Goal: Task Accomplishment & Management: Manage account settings

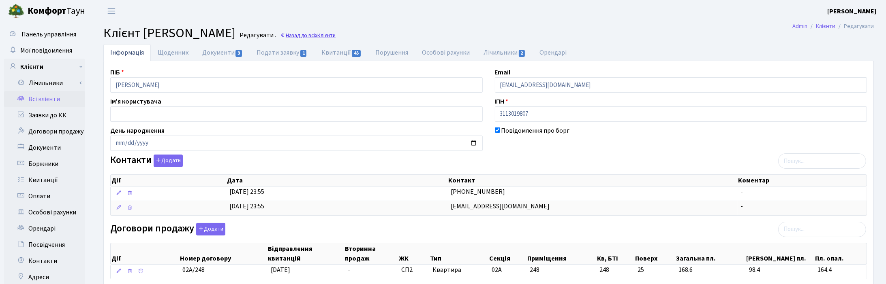
click at [336, 36] on link "Назад до всіх Клієнти" at bounding box center [308, 36] width 56 height 8
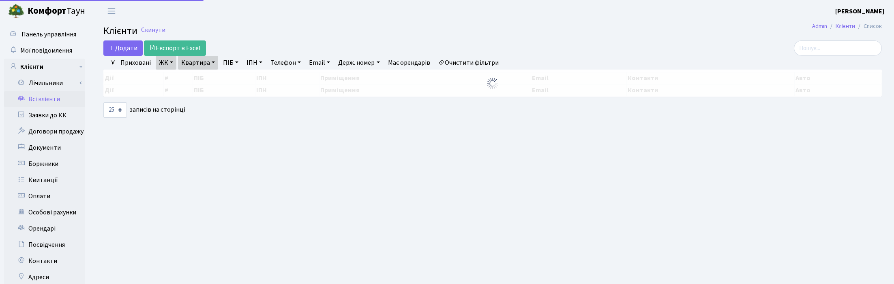
select select "25"
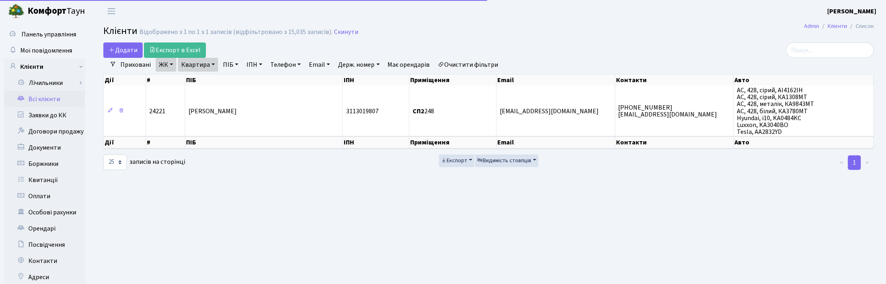
click at [213, 65] on link "Квартира" at bounding box center [198, 65] width 40 height 14
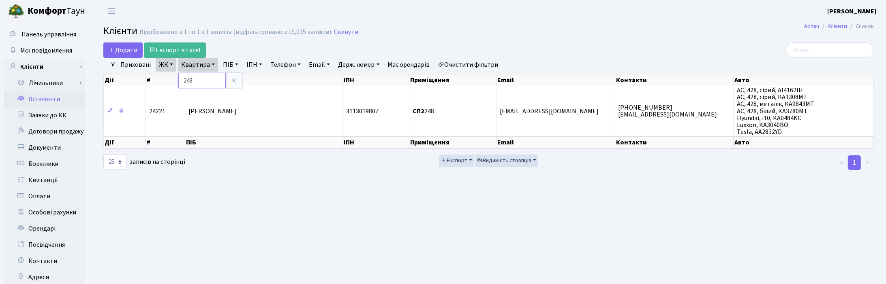
click at [210, 80] on input "248" at bounding box center [201, 80] width 47 height 15
type input "2"
type input "А67"
click at [170, 63] on link "ЖК" at bounding box center [166, 65] width 21 height 14
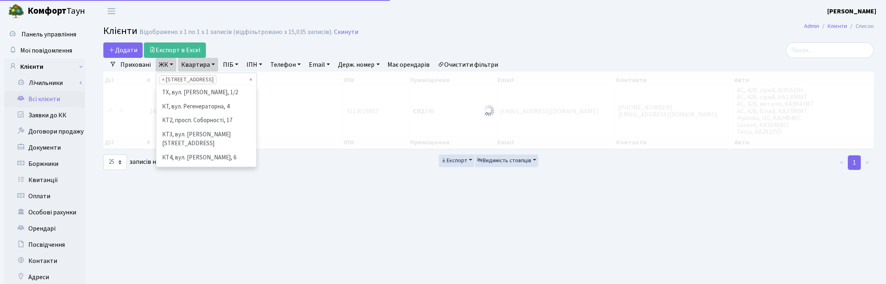
scroll to position [98, 0]
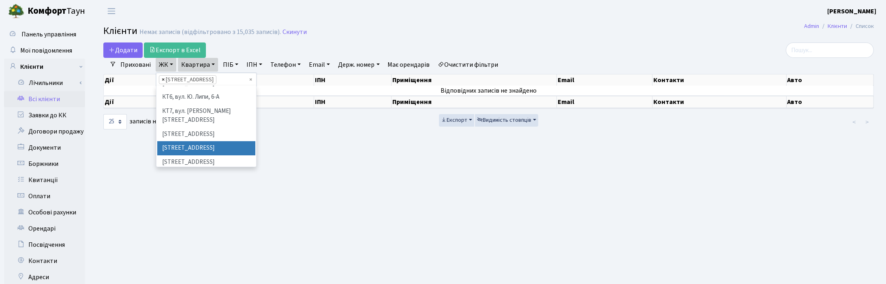
click at [162, 79] on span "×" at bounding box center [163, 80] width 3 height 8
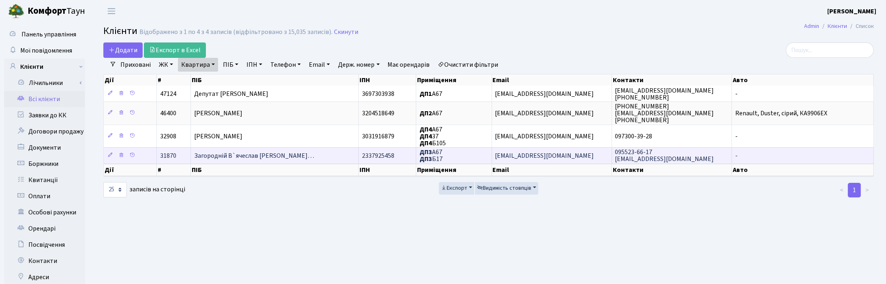
click at [242, 156] on span "Загородній В`ячеслав Анатолійови…" at bounding box center [254, 156] width 120 height 9
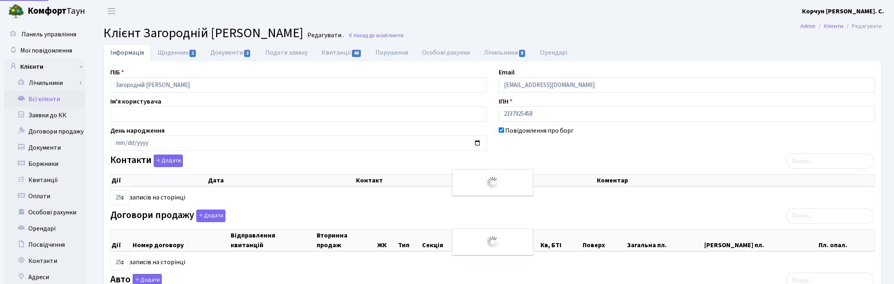
select select "25"
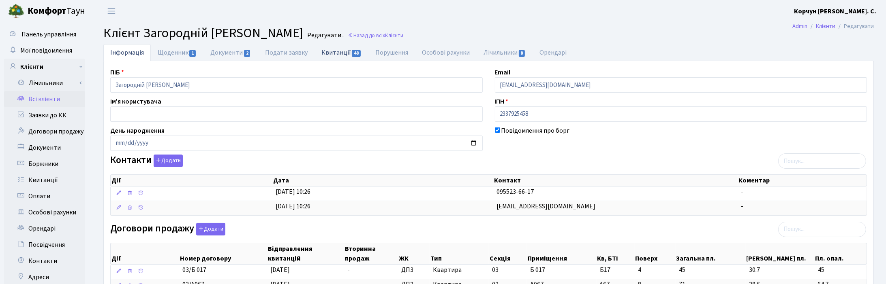
click at [337, 51] on link "Квитанції 48" at bounding box center [341, 52] width 54 height 17
select select "25"
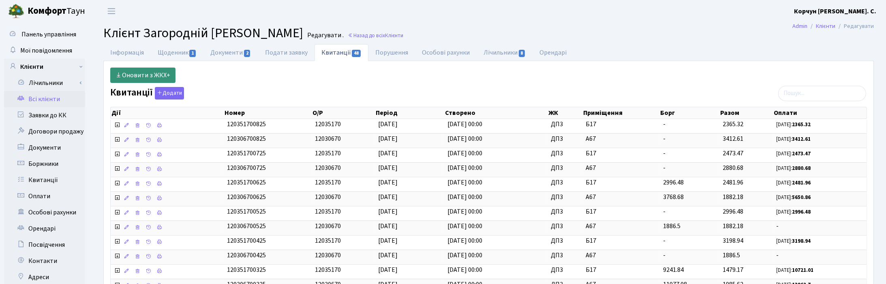
click at [137, 75] on link "Оновити з ЖКХ+" at bounding box center [142, 75] width 65 height 15
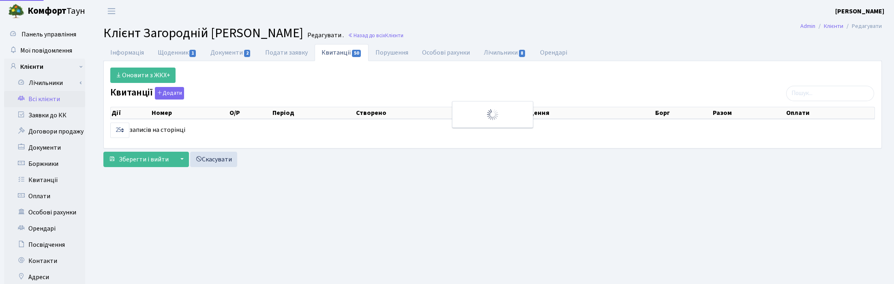
select select "25"
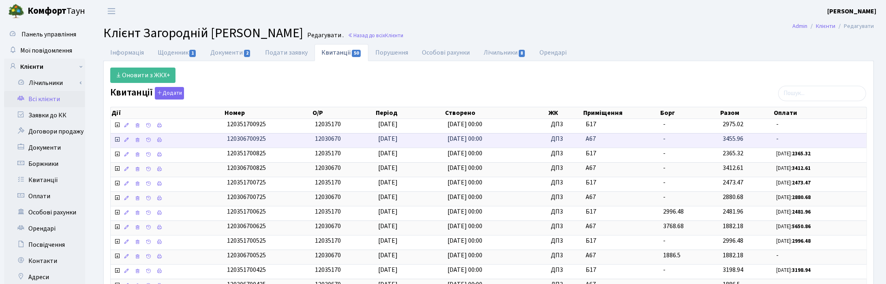
click at [115, 142] on icon at bounding box center [117, 140] width 6 height 6
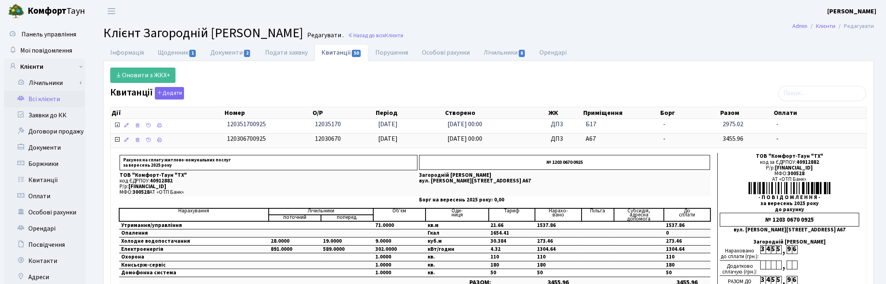
click at [117, 126] on icon at bounding box center [117, 125] width 6 height 6
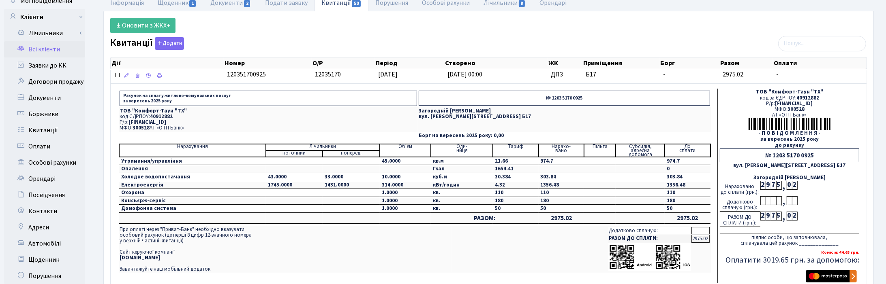
scroll to position [51, 0]
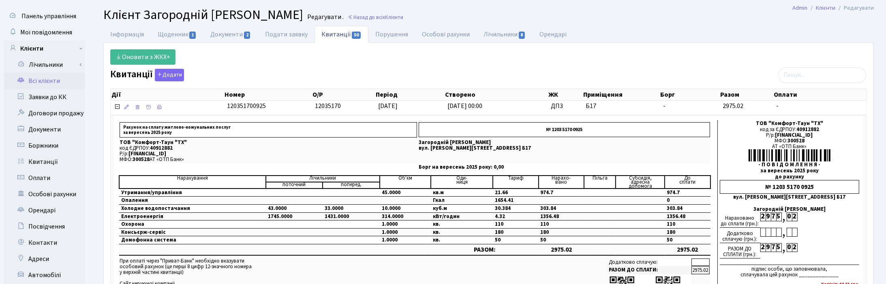
scroll to position [0, 0]
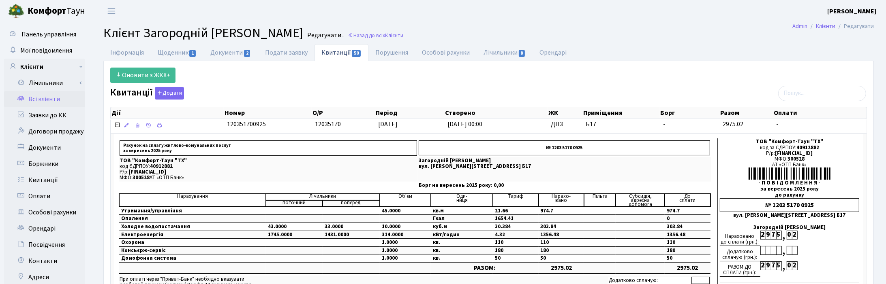
click at [576, 34] on h2 "Клієнт Загородній В`ячеслав Анатолійович Редагувати . Назад до всіх Клієнти" at bounding box center [488, 33] width 770 height 15
click at [822, 51] on ul "Інформація Щоденник 1 Документи 2 Подати заявку Квитанції 50 Порушення Особові …" at bounding box center [488, 52] width 770 height 17
click at [403, 36] on span "Клієнти" at bounding box center [394, 36] width 18 height 8
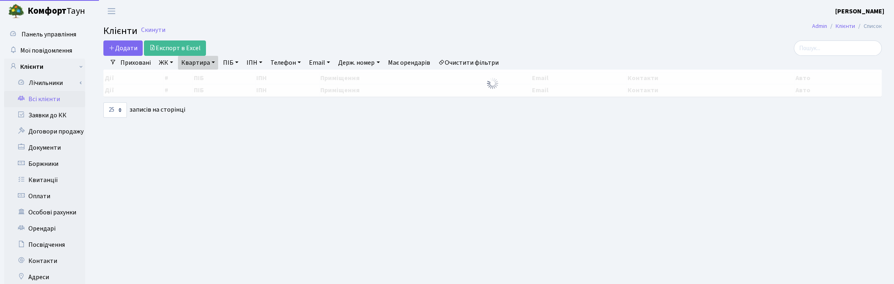
select select "25"
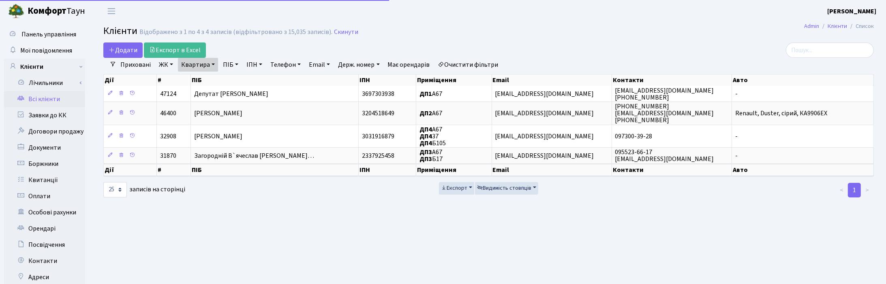
click at [206, 64] on link "Квартира" at bounding box center [198, 65] width 40 height 14
click at [235, 82] on icon at bounding box center [234, 80] width 6 height 6
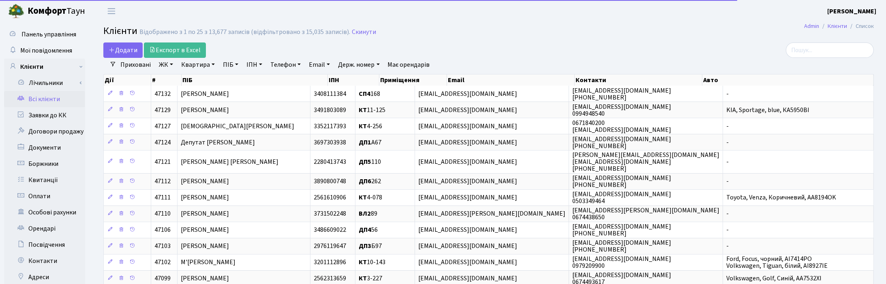
click at [231, 64] on link "ПІБ" at bounding box center [231, 65] width 22 height 14
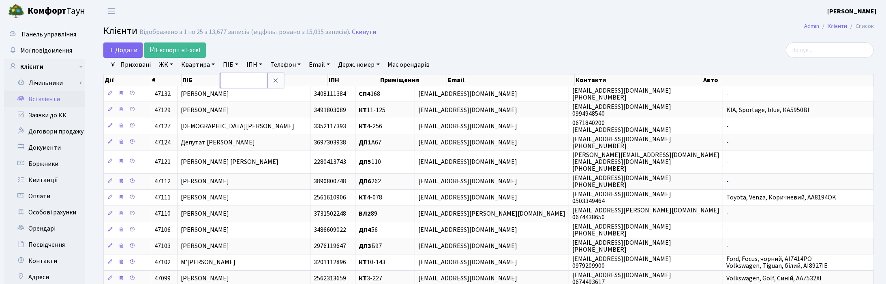
click at [223, 80] on input "text" at bounding box center [243, 80] width 47 height 15
type input "антип"
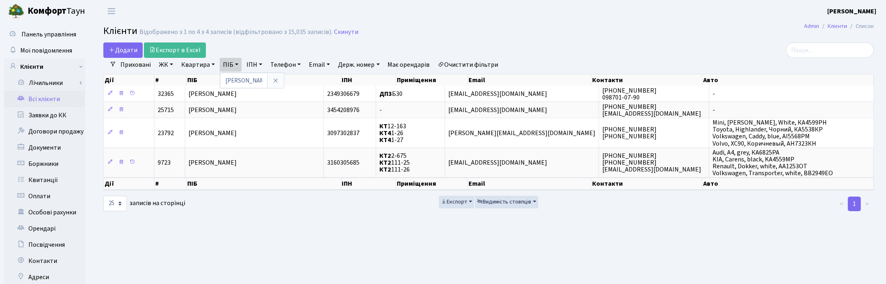
click at [877, 72] on div "Дії # ПІБ ІПН Приміщення Email Контакти Авто Дії # ПІБ ІПН Приміщення Email Кон…" at bounding box center [488, 132] width 782 height 121
click at [582, 225] on main "Admin Клієнти Список Клієнти Відображено з 1 по 4 з 4 записів (відфільтровано з…" at bounding box center [488, 204] width 795 height 365
click at [238, 62] on link "ПІБ" at bounding box center [231, 65] width 22 height 14
click at [272, 83] on icon at bounding box center [275, 80] width 6 height 6
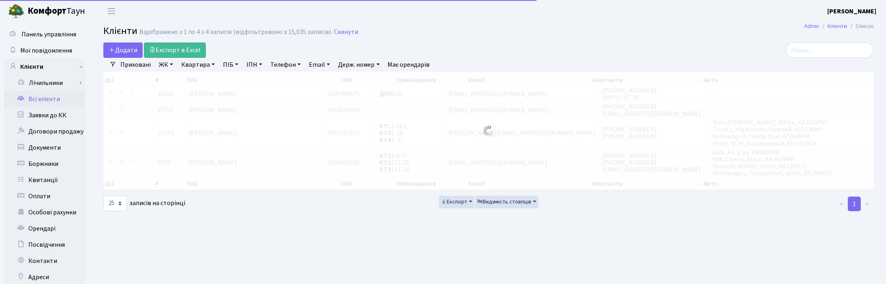
click at [203, 67] on link "Квартира" at bounding box center [198, 65] width 40 height 14
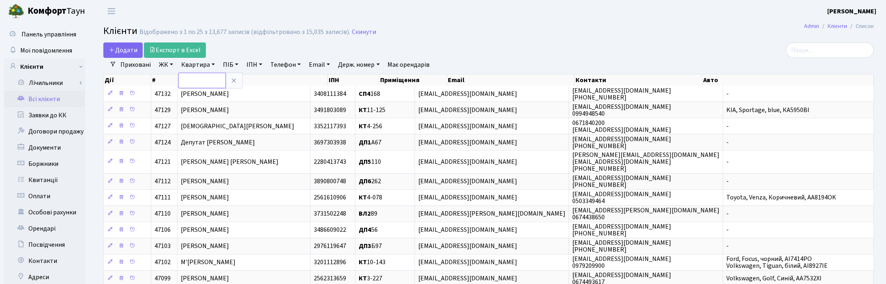
click at [205, 78] on input "text" at bounding box center [201, 80] width 47 height 15
type input "82"
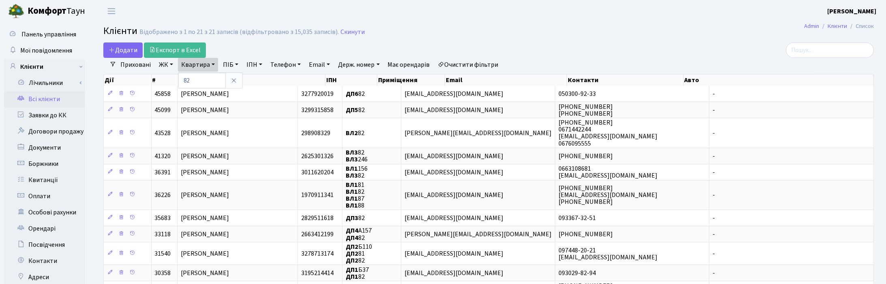
click at [161, 65] on link "ЖК" at bounding box center [166, 65] width 21 height 14
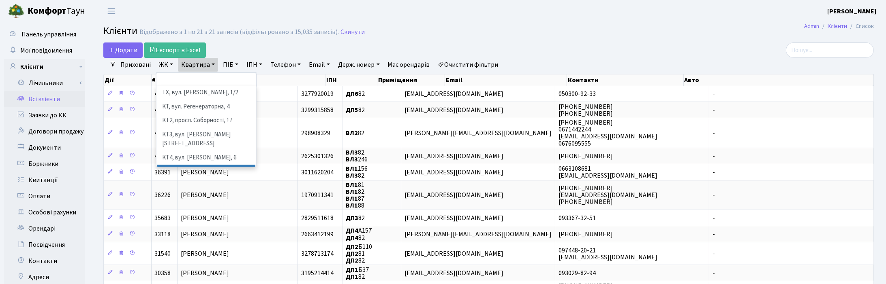
click at [216, 165] on li "КТ5, вул. [PERSON_NAME][STREET_ADDRESS]" at bounding box center [206, 176] width 98 height 23
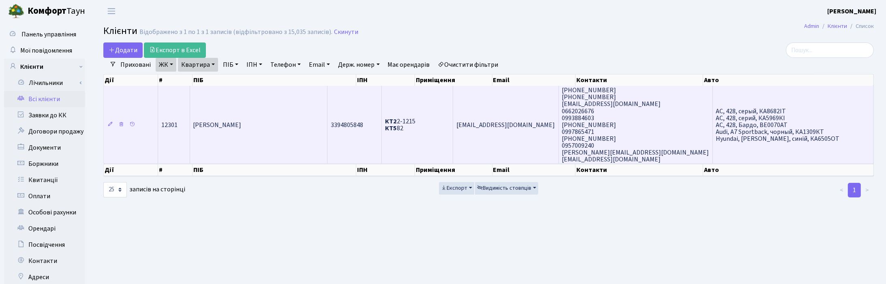
click at [240, 142] on td "Калашник Анастасія Олександрівна" at bounding box center [258, 125] width 137 height 78
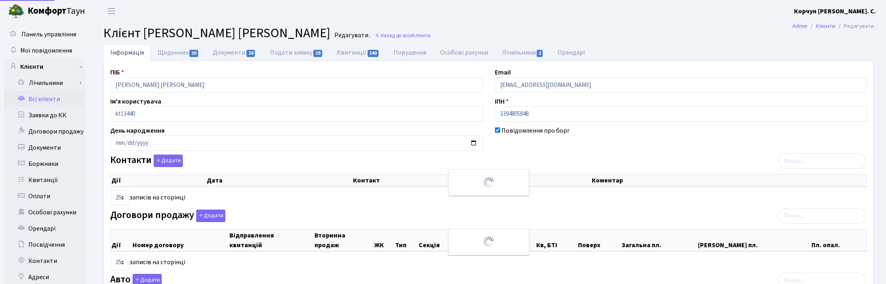
select select "25"
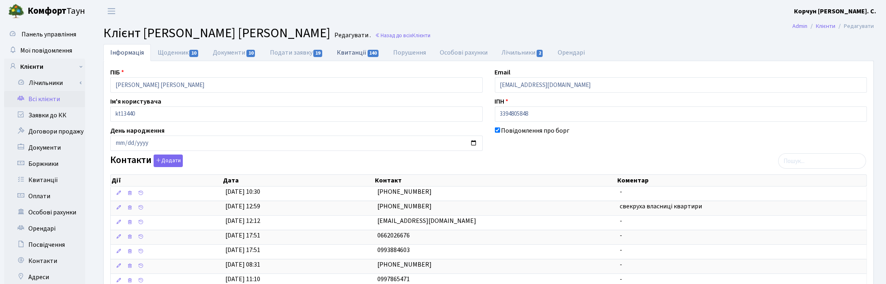
click at [357, 53] on link "Квитанції 140" at bounding box center [358, 52] width 56 height 17
select select "25"
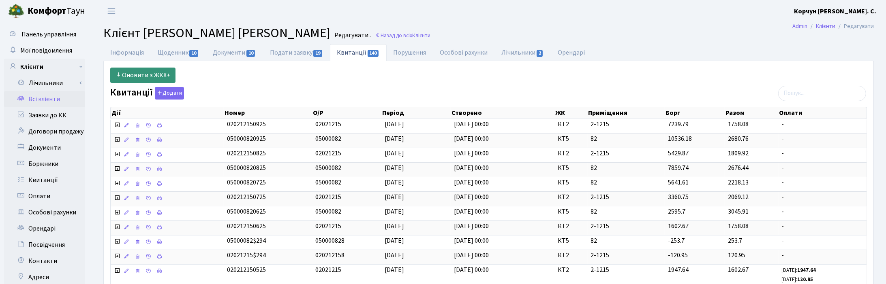
click at [140, 74] on link "Оновити з ЖКХ+" at bounding box center [142, 75] width 65 height 15
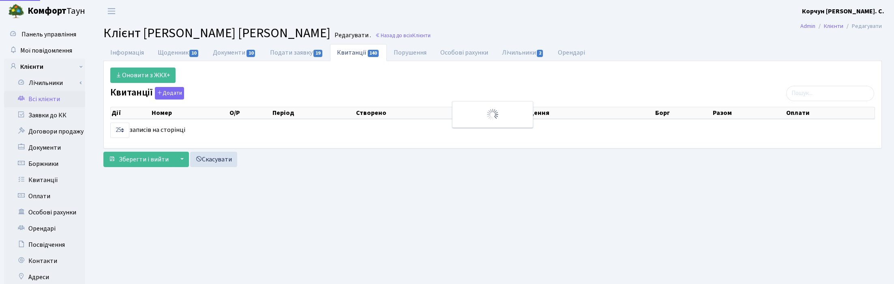
select select "25"
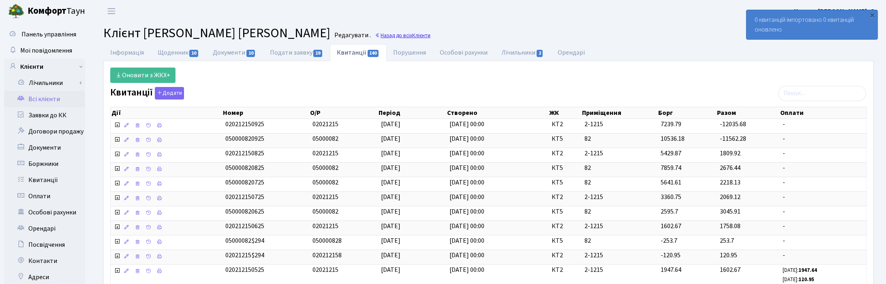
click at [421, 38] on link "Назад до всіх Клієнти" at bounding box center [403, 36] width 56 height 8
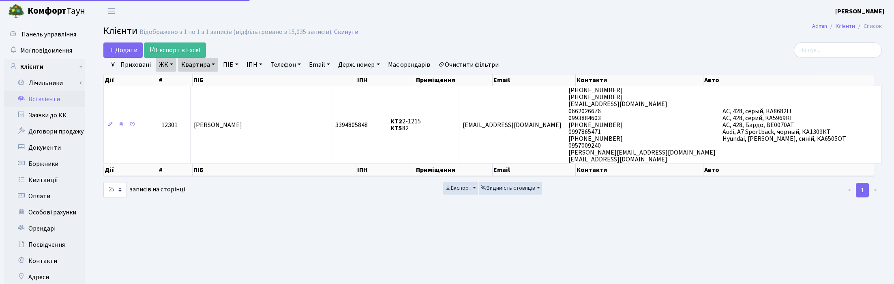
select select "25"
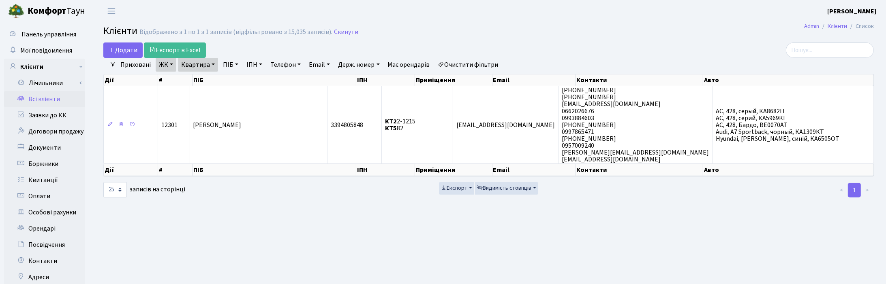
click at [210, 64] on link "Квартира" at bounding box center [198, 65] width 40 height 14
click at [201, 78] on input "82" at bounding box center [201, 80] width 47 height 15
click at [183, 79] on input "83" at bounding box center [201, 80] width 47 height 15
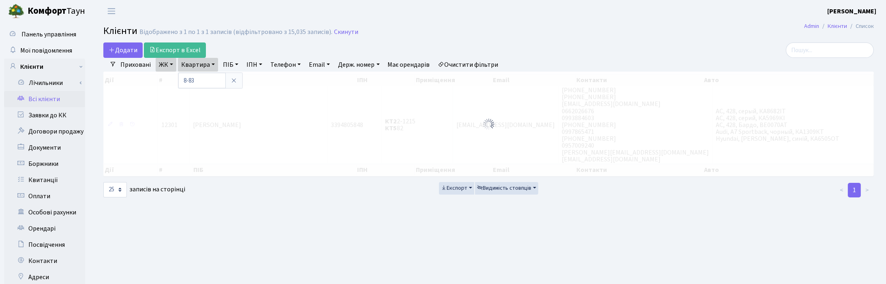
click at [170, 63] on link "ЖК" at bounding box center [166, 65] width 21 height 14
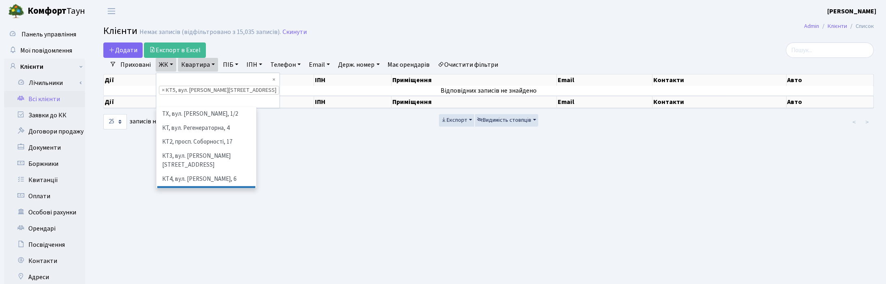
click at [160, 86] on li "× КТ5, вул. Березнева, 14Б" at bounding box center [219, 90] width 120 height 9
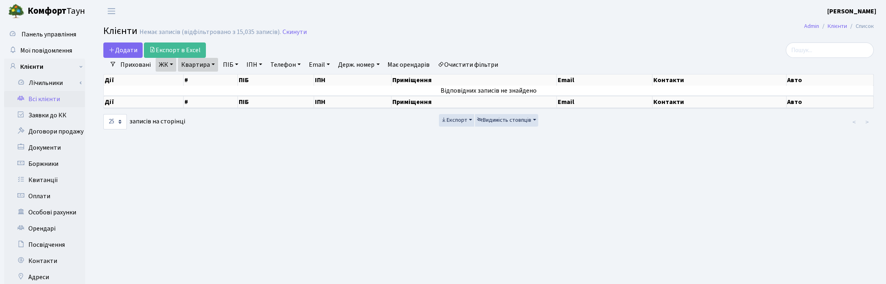
click at [172, 68] on link "ЖК" at bounding box center [166, 65] width 21 height 14
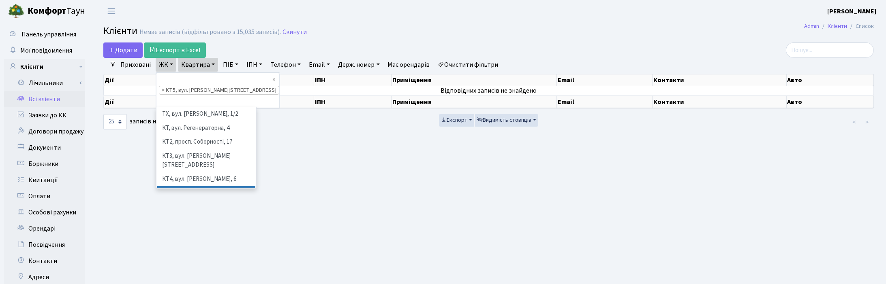
scroll to position [56, 0]
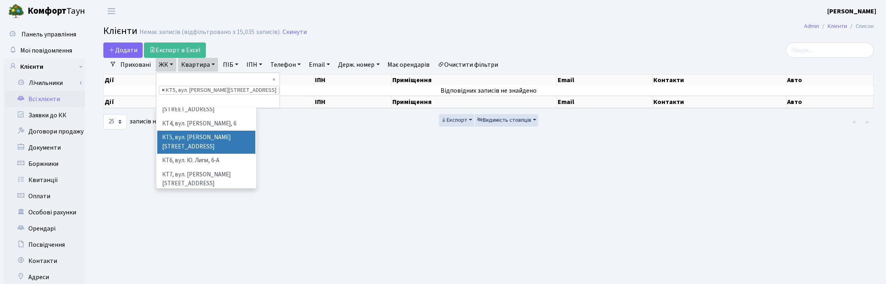
click at [162, 86] on span "×" at bounding box center [163, 90] width 3 height 8
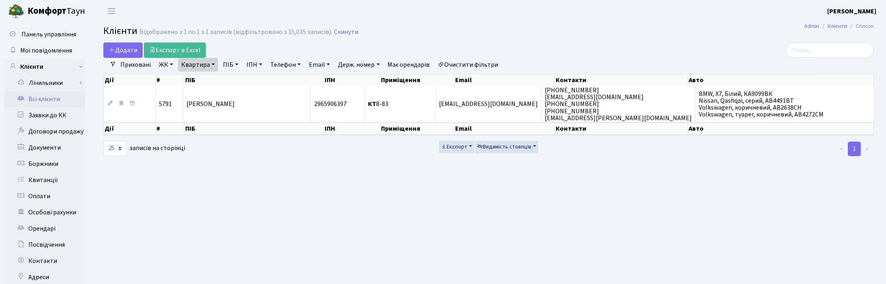
click at [209, 68] on link "Квартира" at bounding box center [198, 65] width 40 height 14
type input "8-43"
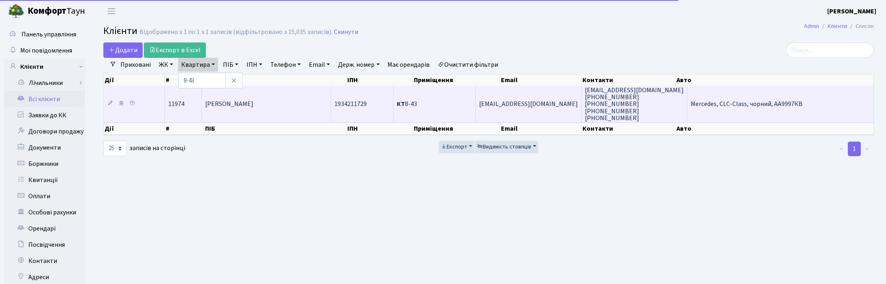
click at [253, 107] on span "[PERSON_NAME]" at bounding box center [229, 104] width 48 height 9
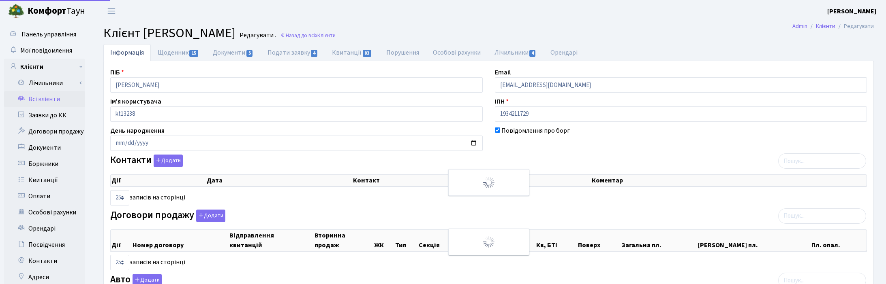
select select "25"
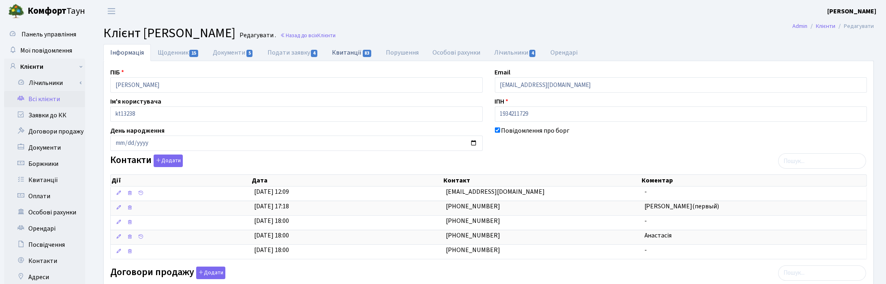
click at [353, 54] on link "Квитанції 83" at bounding box center [352, 52] width 54 height 17
select select "25"
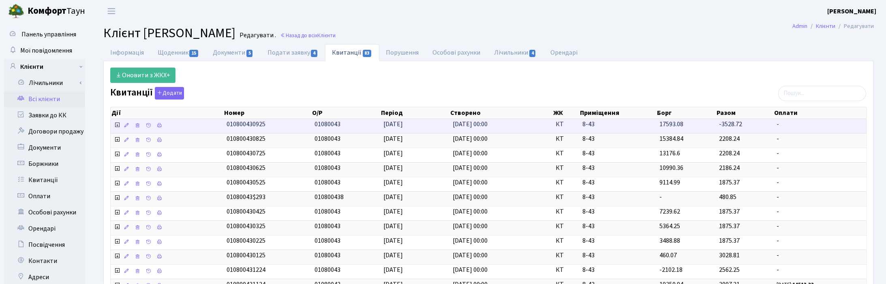
click at [116, 125] on icon at bounding box center [117, 125] width 6 height 6
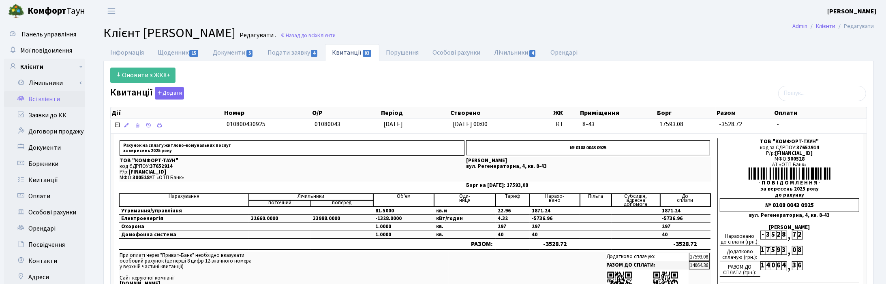
click at [710, 38] on h2 "Клієнт Ворона Тетяна Миколаївна Редагувати . Назад до всіх Клієнти" at bounding box center [488, 33] width 770 height 15
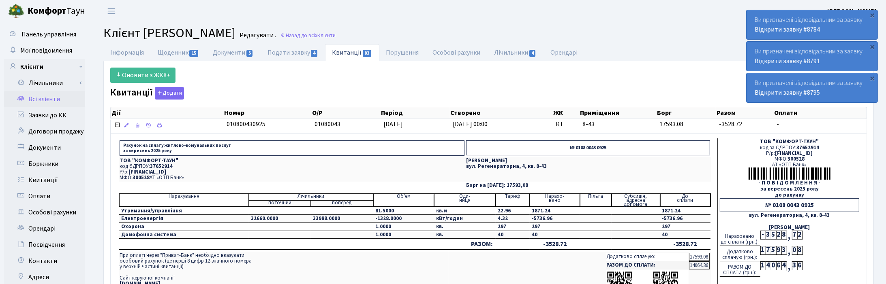
click at [603, 212] on td at bounding box center [596, 211] width 32 height 8
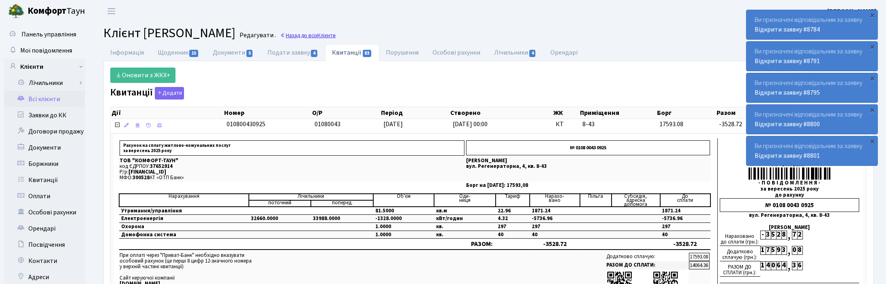
click at [336, 33] on link "Назад до всіх Клієнти" at bounding box center [308, 36] width 56 height 8
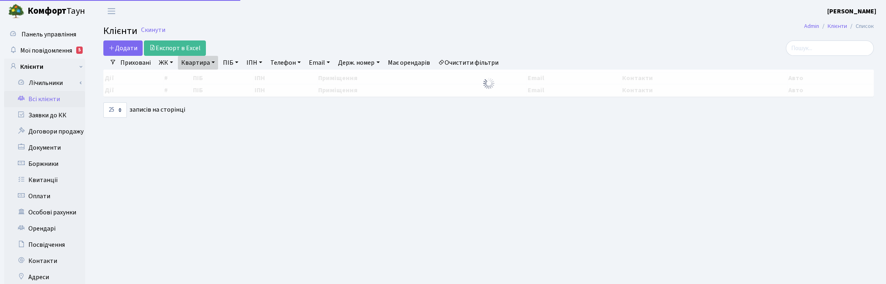
select select "25"
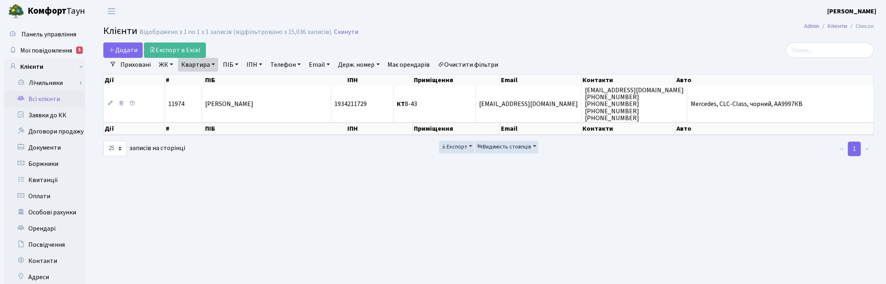
click at [210, 67] on link "Квартира" at bounding box center [198, 65] width 40 height 14
click at [207, 82] on input "8-43" at bounding box center [201, 80] width 47 height 15
drag, startPoint x: 207, startPoint y: 82, endPoint x: 184, endPoint y: 82, distance: 23.5
click at [184, 82] on input "8-43" at bounding box center [201, 80] width 47 height 15
type input "372"
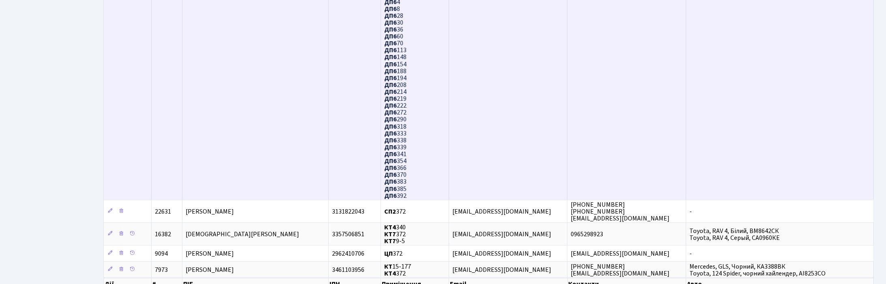
scroll to position [712, 0]
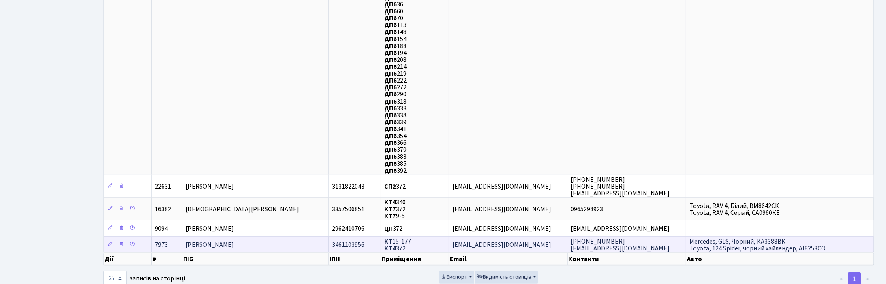
click at [211, 241] on span "[PERSON_NAME]" at bounding box center [210, 245] width 48 height 9
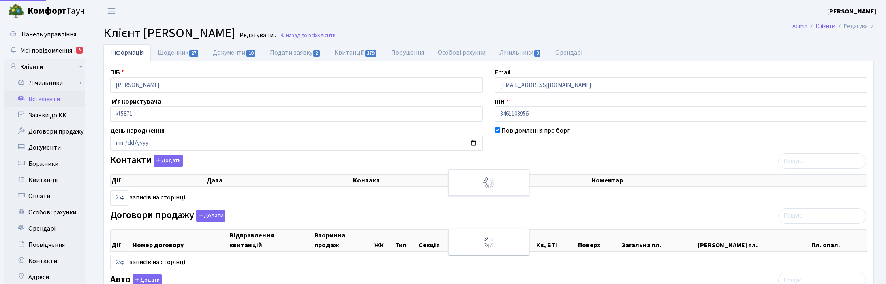
select select "25"
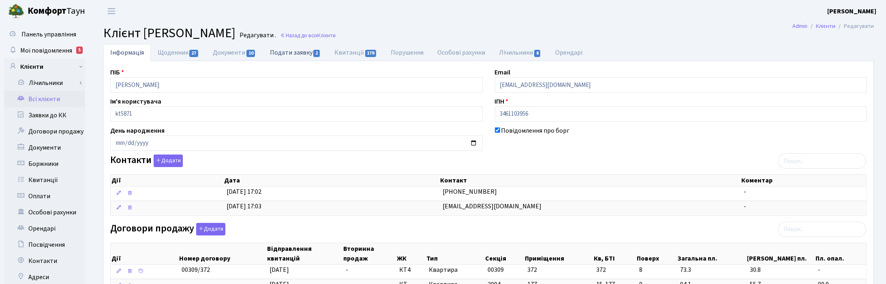
click at [281, 55] on link "Подати заявку 2" at bounding box center [295, 52] width 64 height 17
select select "25"
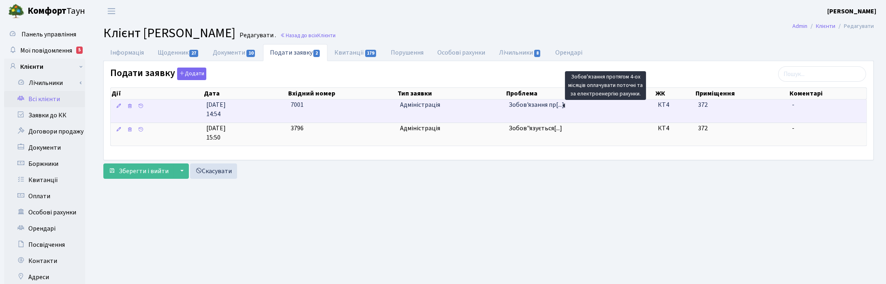
click at [526, 108] on span "Зобов'язання пр[...]" at bounding box center [537, 104] width 56 height 9
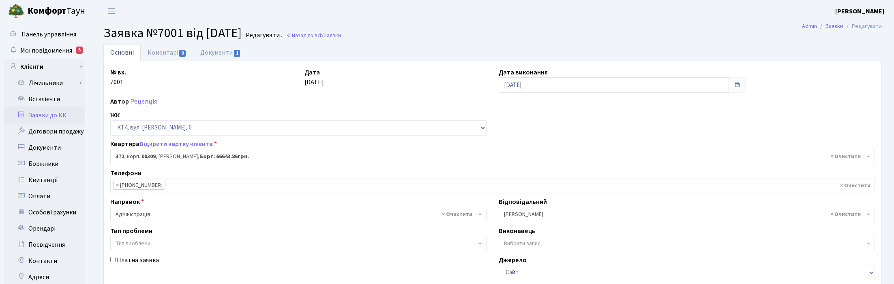
select select "17079"
click at [212, 53] on link "Документи 1" at bounding box center [220, 52] width 54 height 17
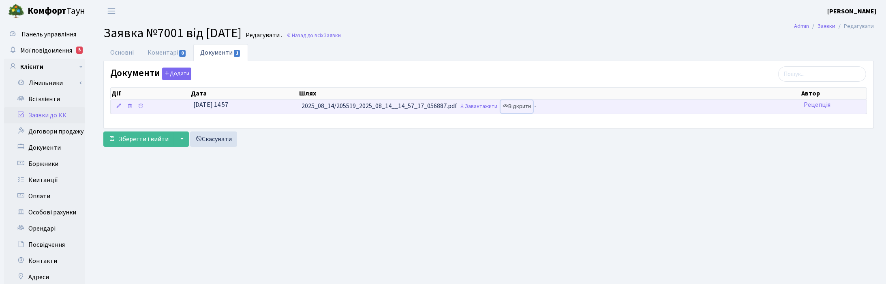
click at [529, 106] on link "Відкрити" at bounding box center [516, 106] width 32 height 13
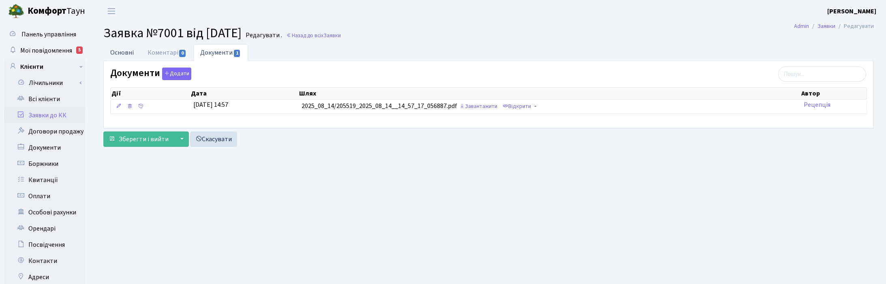
click at [119, 51] on link "Основні" at bounding box center [121, 52] width 37 height 17
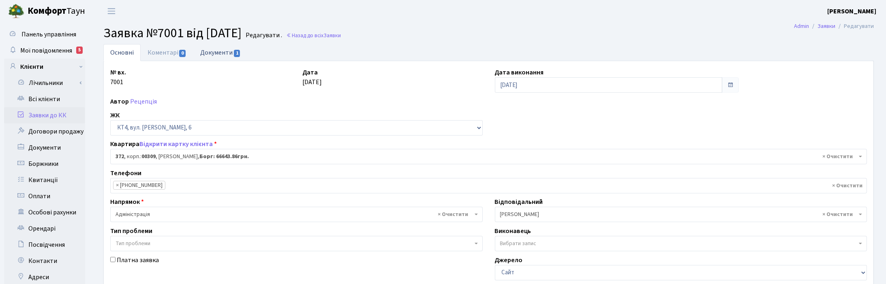
click at [210, 53] on link "Документи 1" at bounding box center [220, 52] width 54 height 17
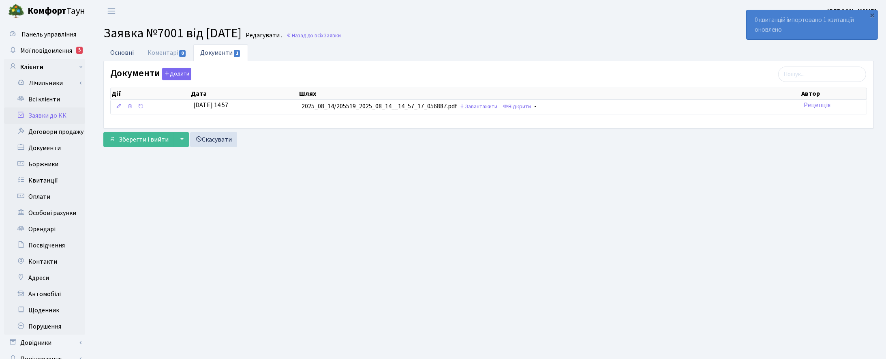
click at [122, 53] on link "Основні" at bounding box center [121, 52] width 37 height 17
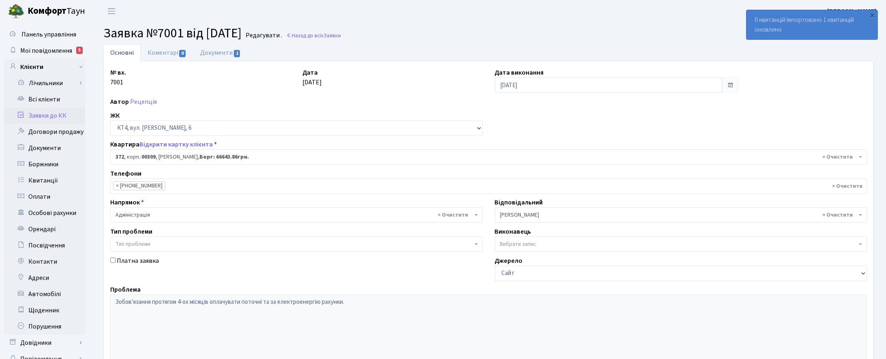
click at [415, 34] on h2 "Заявка №7001 від 14.08.2025 Редагувати . Назад до всіх Заявки" at bounding box center [488, 33] width 770 height 15
click at [47, 96] on link "Всі клієнти" at bounding box center [44, 99] width 81 height 16
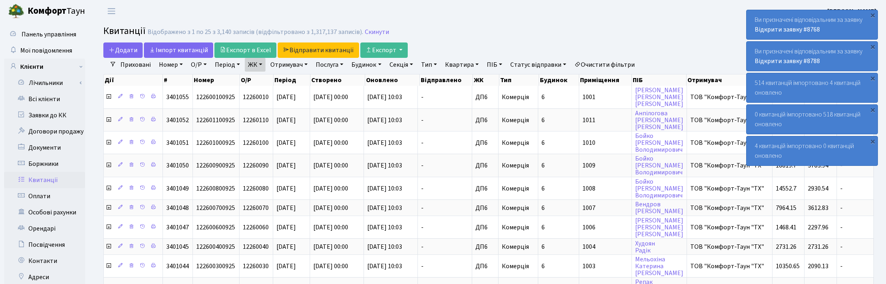
select select "25"
click at [374, 32] on link "Скинути" at bounding box center [377, 32] width 24 height 8
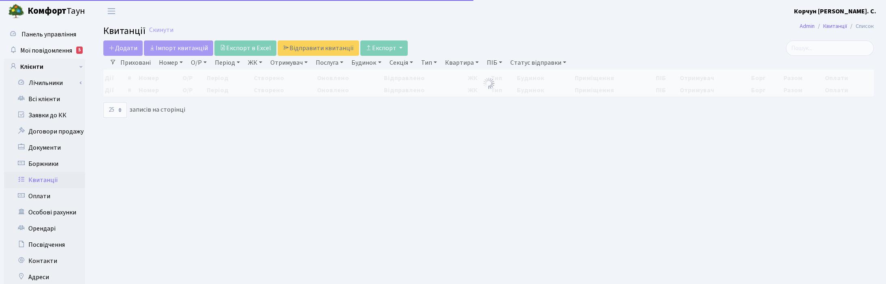
select select
select select "25"
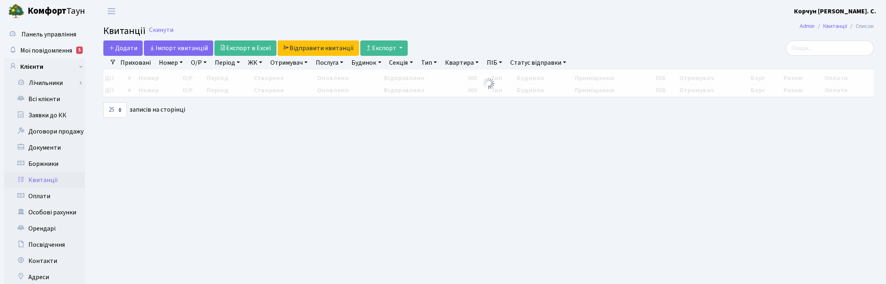
click at [257, 59] on link "ЖК" at bounding box center [255, 63] width 21 height 14
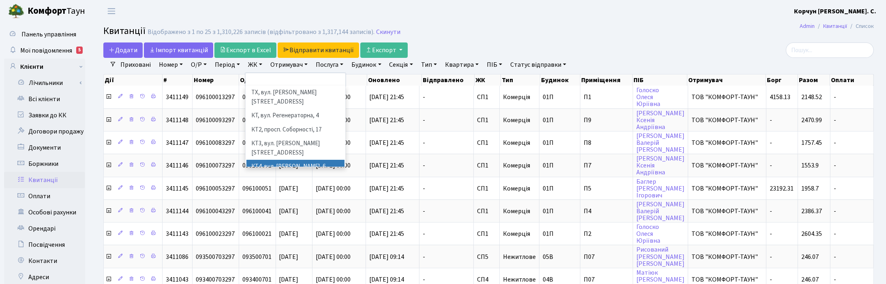
click at [291, 160] on li "КТ4, вул. Юрія Липи, 6" at bounding box center [295, 167] width 98 height 14
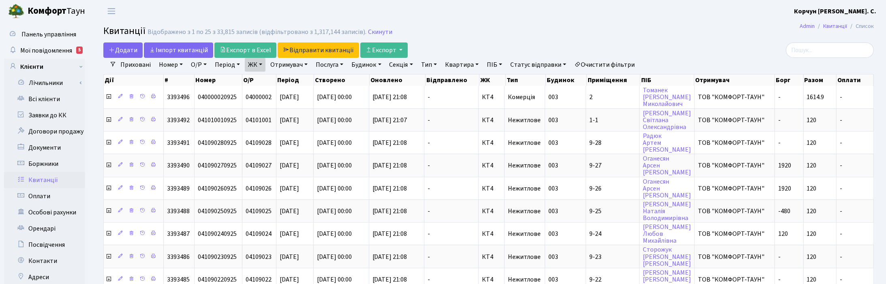
click at [473, 65] on link "Квартира" at bounding box center [462, 65] width 40 height 14
click at [468, 83] on input "text" at bounding box center [465, 80] width 47 height 15
type input "68"
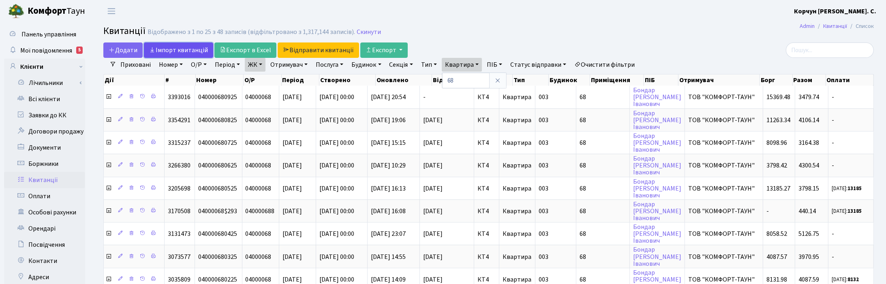
click at [167, 49] on link "Iмпорт квитанцій" at bounding box center [178, 50] width 69 height 15
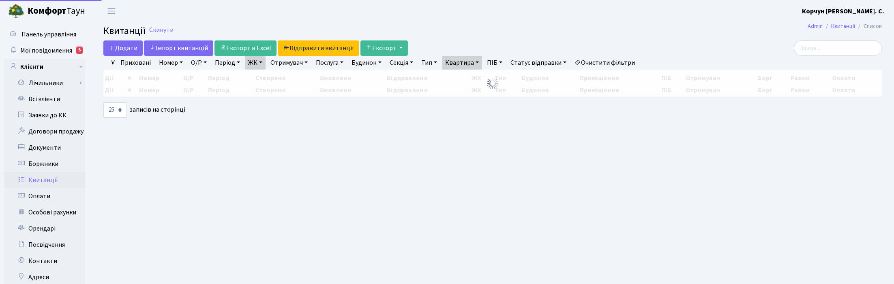
select select "25"
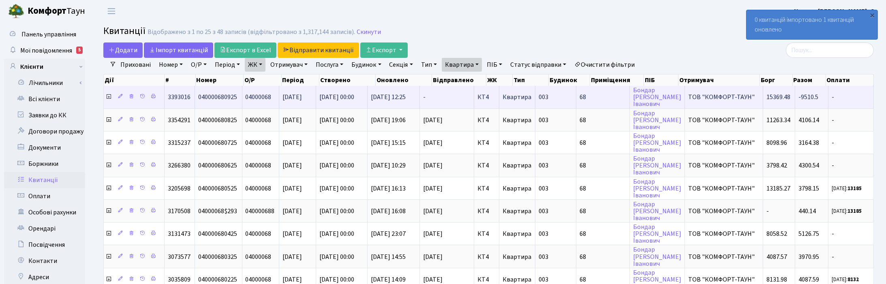
click at [109, 96] on icon at bounding box center [108, 97] width 6 height 6
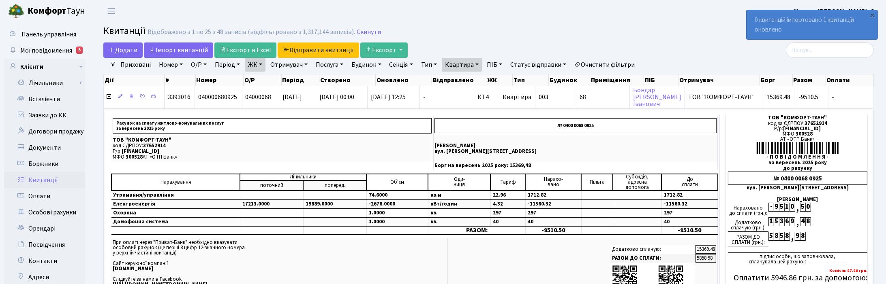
drag, startPoint x: 491, startPoint y: 26, endPoint x: 453, endPoint y: 19, distance: 38.5
click at [490, 26] on h2 "Квитанції Відображено з 1 по 25 з 48 записів (відфільтровано з 1,317,144 записі…" at bounding box center [488, 33] width 770 height 14
click at [42, 53] on span "Мої повідомлення" at bounding box center [46, 50] width 52 height 9
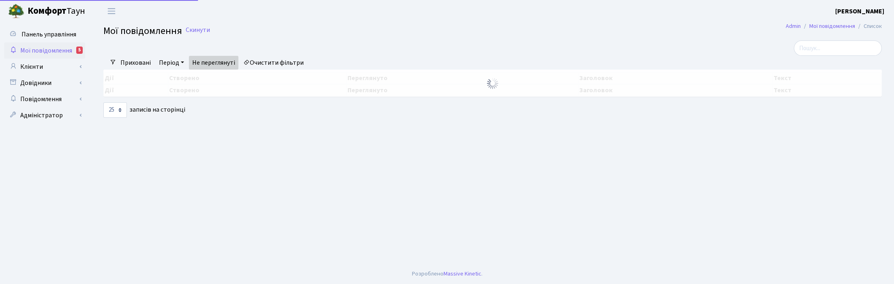
select select "25"
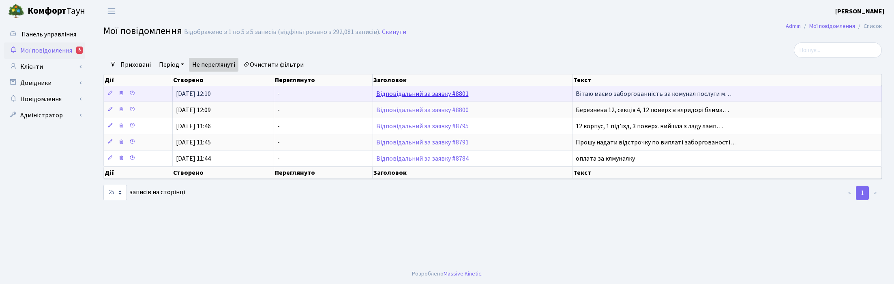
click at [410, 94] on link "Відповідальний за заявку #8801" at bounding box center [422, 94] width 92 height 9
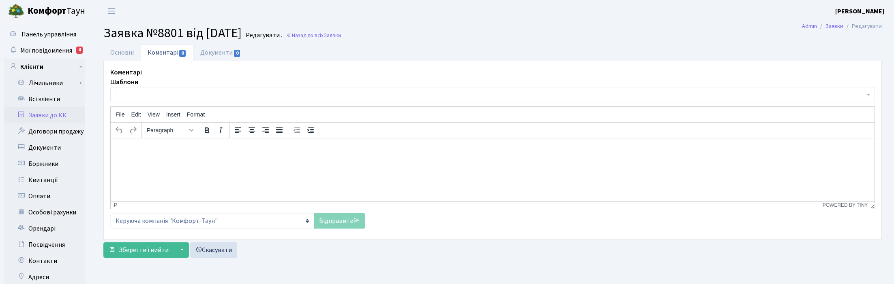
select select "12856"
click at [125, 51] on link "Основні" at bounding box center [121, 52] width 37 height 17
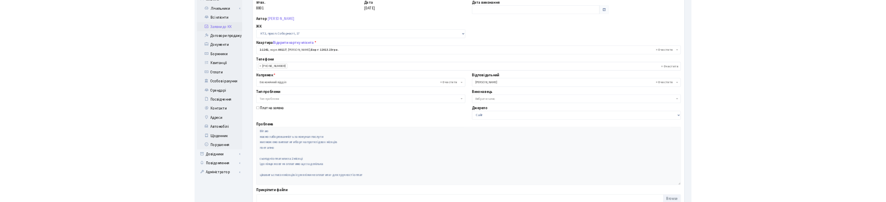
scroll to position [51, 0]
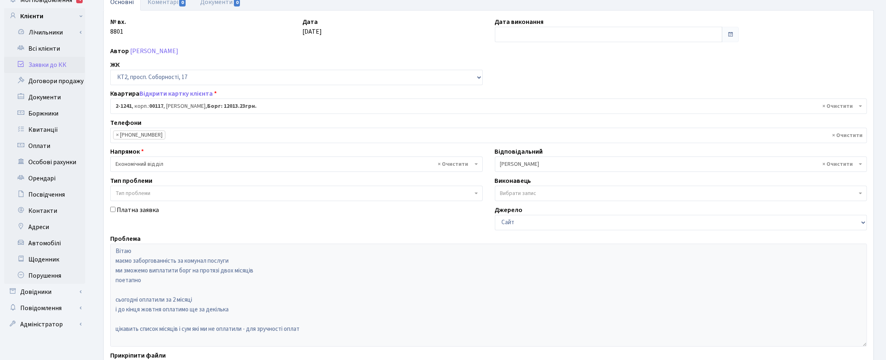
click at [210, 221] on div "Платна заявка" at bounding box center [296, 217] width 385 height 25
drag, startPoint x: 877, startPoint y: 36, endPoint x: 872, endPoint y: 34, distance: 5.6
click at [877, 36] on div "Основні Коментарі 0 Документи 0 № вх. 8801 Дата 08.10.2025 Дата виконання Автор…" at bounding box center [488, 203] width 782 height 419
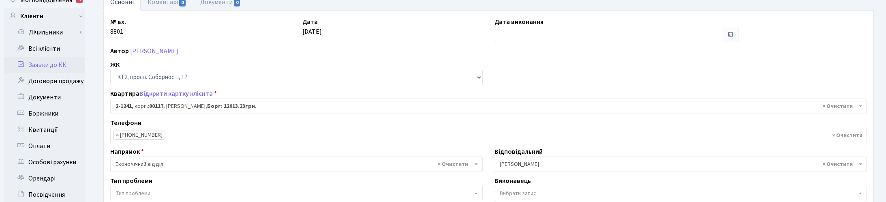
click at [420, 49] on div "Автор Крайнова Юлія Володимирівна" at bounding box center [488, 51] width 769 height 10
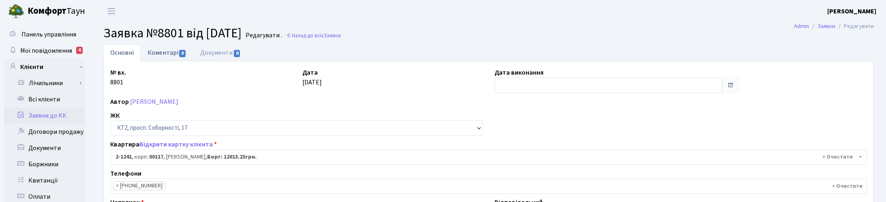
click at [159, 51] on link "Коментарі 0" at bounding box center [167, 52] width 53 height 17
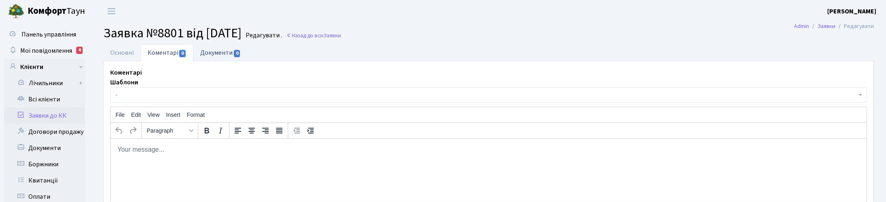
click at [221, 51] on link "Документи 0" at bounding box center [220, 52] width 54 height 17
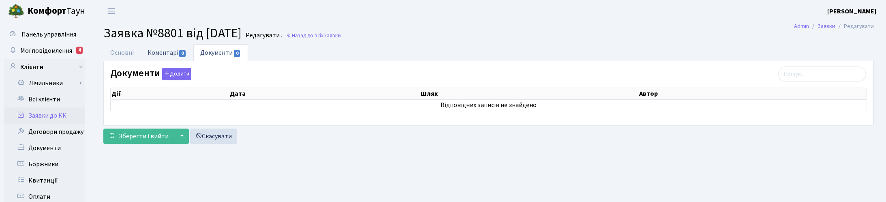
click at [171, 51] on link "Коментарі 0" at bounding box center [167, 52] width 53 height 17
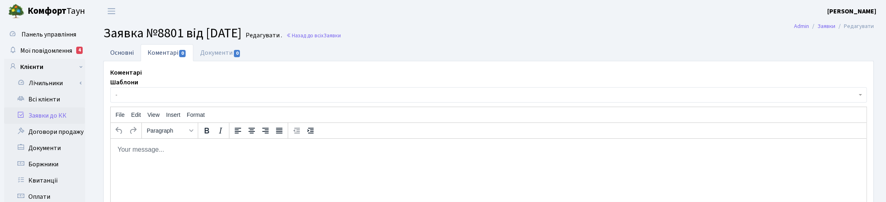
click at [122, 53] on link "Основні" at bounding box center [121, 52] width 37 height 17
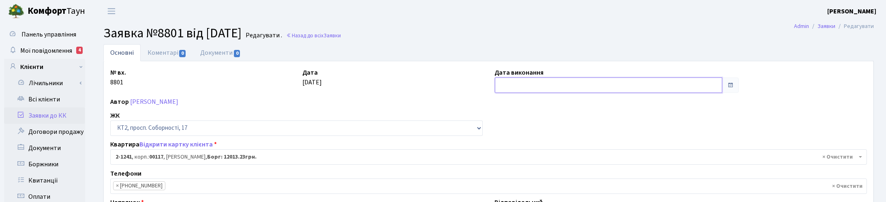
click at [509, 84] on input "text" at bounding box center [608, 84] width 227 height 15
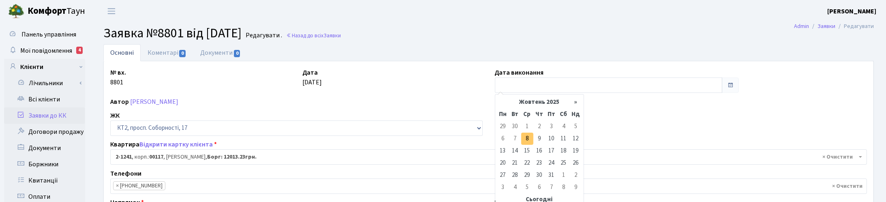
click at [527, 139] on td "8" at bounding box center [527, 139] width 12 height 12
type input "08.10.2025"
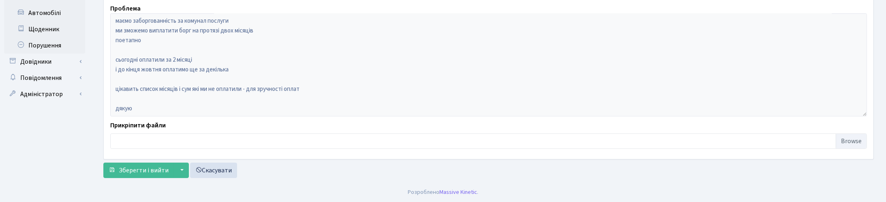
scroll to position [282, 0]
click at [149, 173] on span "Зберегти і вийти" at bounding box center [144, 169] width 50 height 9
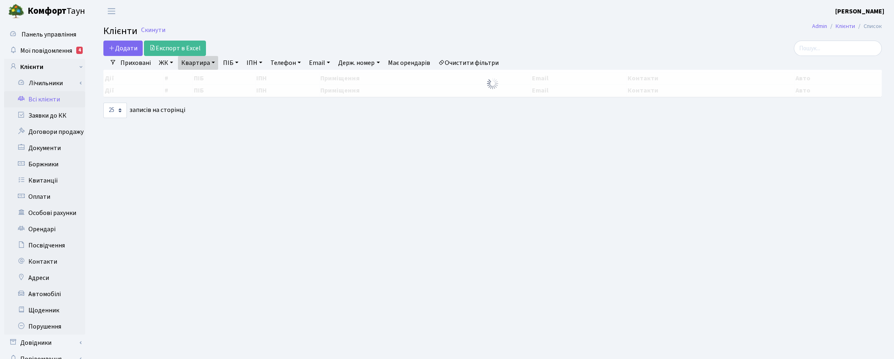
select select "25"
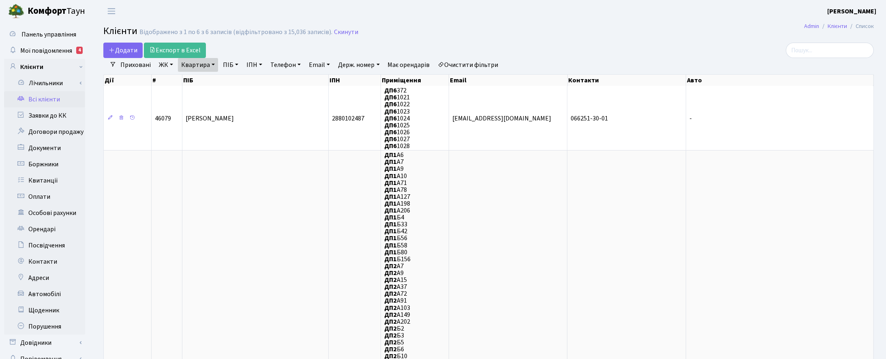
drag, startPoint x: 216, startPoint y: 63, endPoint x: 216, endPoint y: 78, distance: 14.6
click at [216, 63] on link "Квартира" at bounding box center [198, 65] width 40 height 14
click at [203, 81] on input "372" at bounding box center [201, 80] width 47 height 15
type input "3"
click at [212, 79] on input "text" at bounding box center [201, 80] width 47 height 15
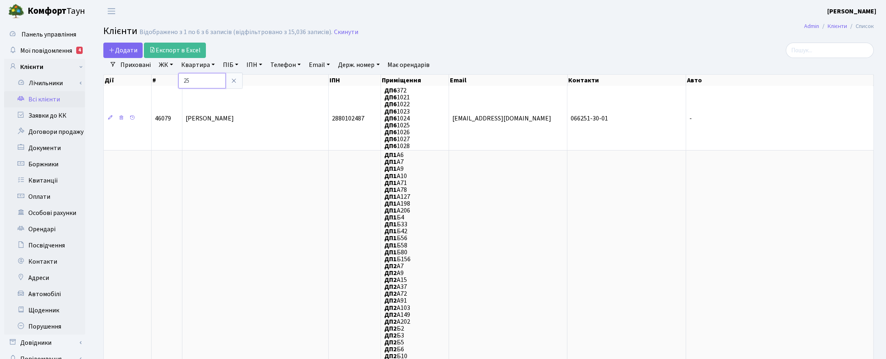
type input "25"
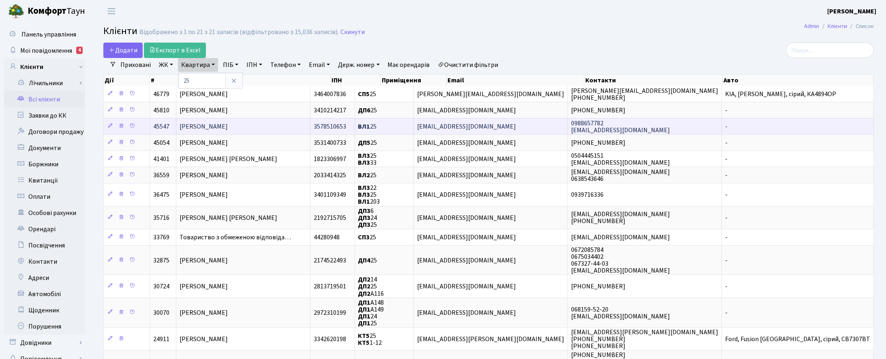
click at [209, 126] on span "[PERSON_NAME]" at bounding box center [204, 126] width 48 height 9
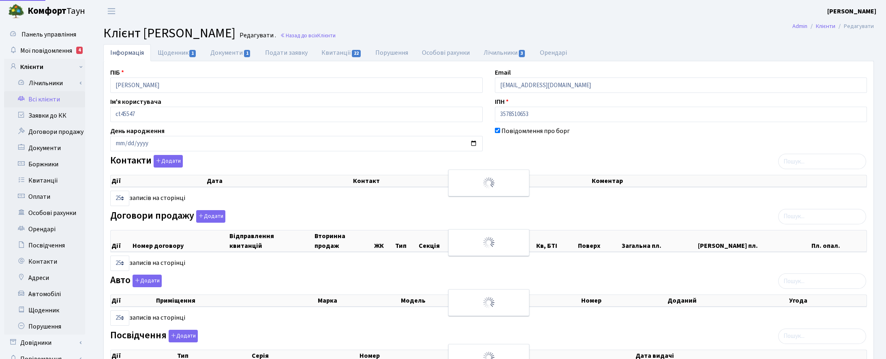
select select "25"
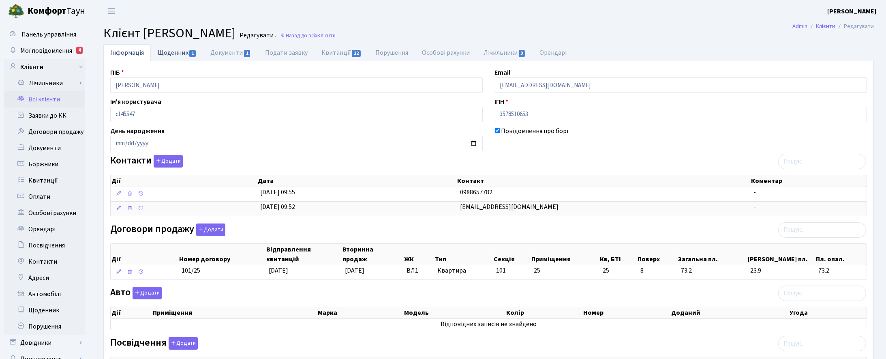
click at [180, 55] on link "Щоденник 1" at bounding box center [177, 52] width 53 height 17
select select "25"
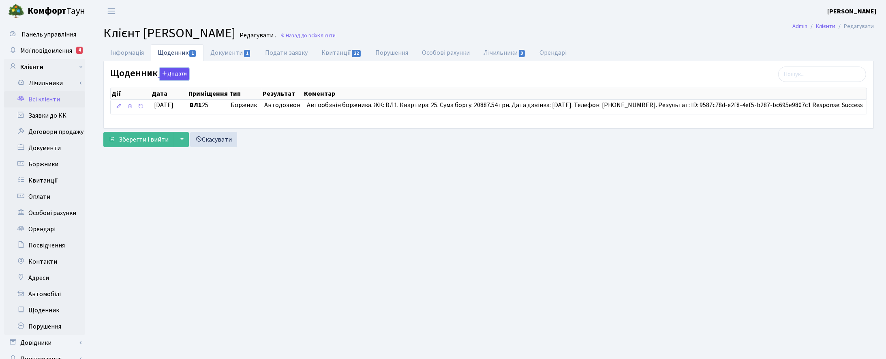
click at [177, 73] on button "Додати" at bounding box center [174, 74] width 29 height 13
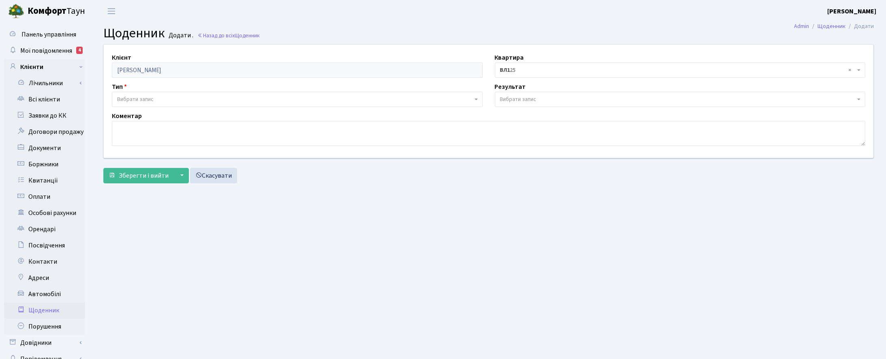
click at [128, 99] on span "Вибрати запис" at bounding box center [135, 99] width 36 height 8
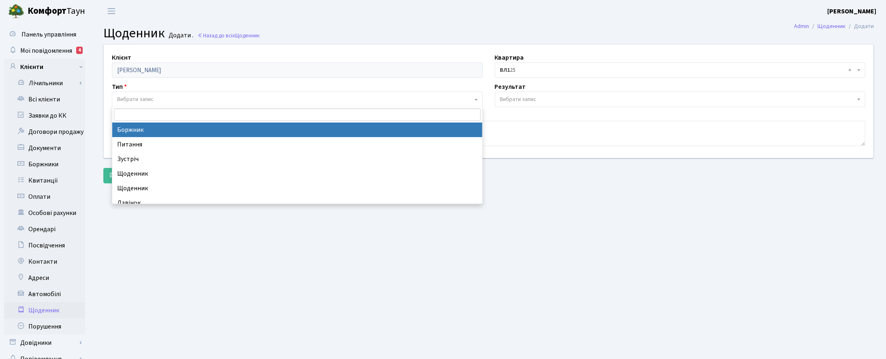
select select "189"
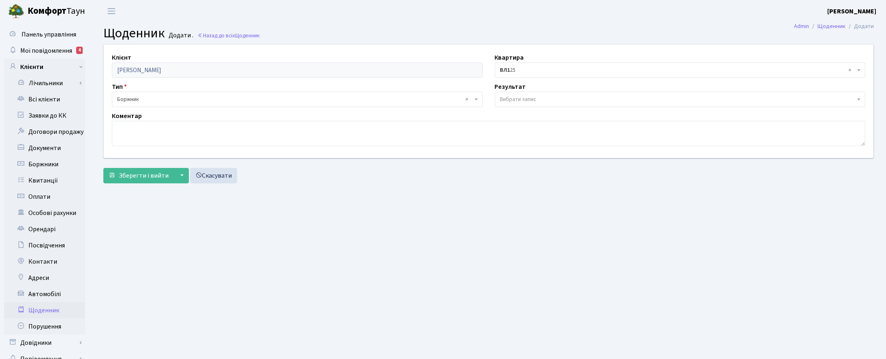
click at [515, 98] on span "Вибрати запис" at bounding box center [518, 99] width 36 height 8
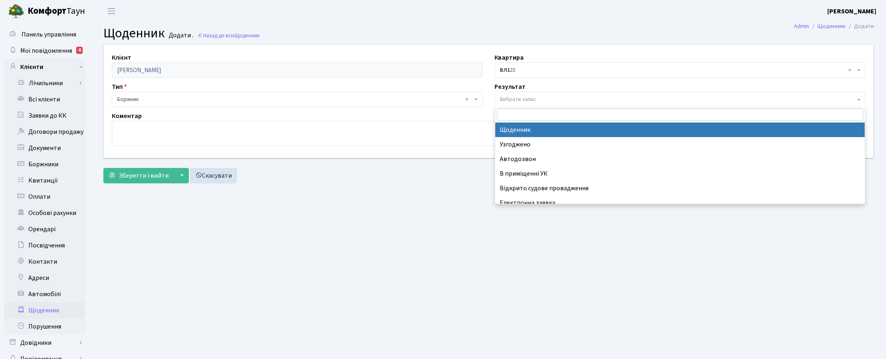
select select "14"
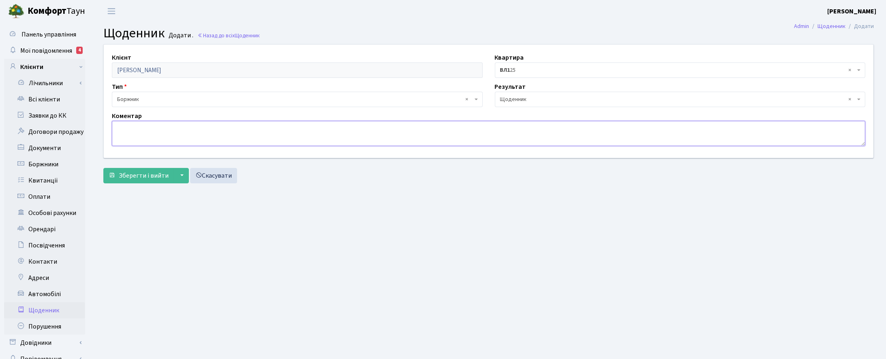
click at [205, 126] on textarea at bounding box center [488, 133] width 753 height 25
click at [285, 124] on textarea "Телефонував, просив не подавати на суд, сплатить борг" at bounding box center [488, 133] width 753 height 25
type textarea "Телефонував, просив не подавати на суд, сплатить борг 11-12.10.25 р."
click at [157, 175] on span "Зберегти і вийти" at bounding box center [144, 175] width 50 height 9
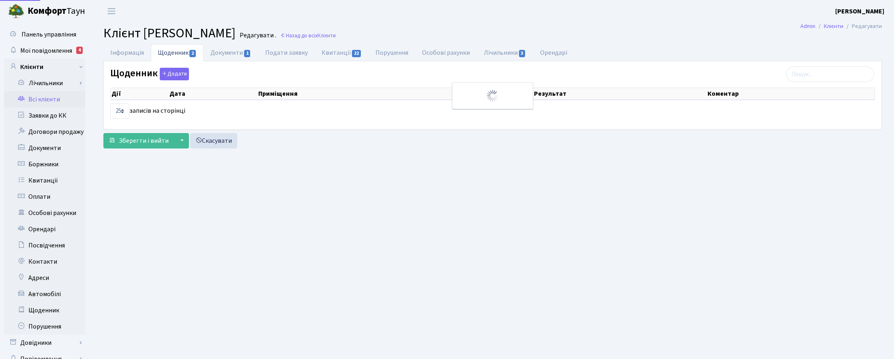
select select "25"
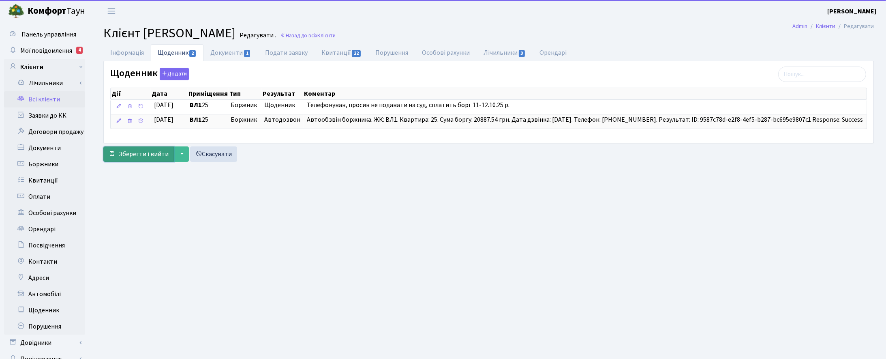
click at [138, 155] on span "Зберегти і вийти" at bounding box center [144, 154] width 50 height 9
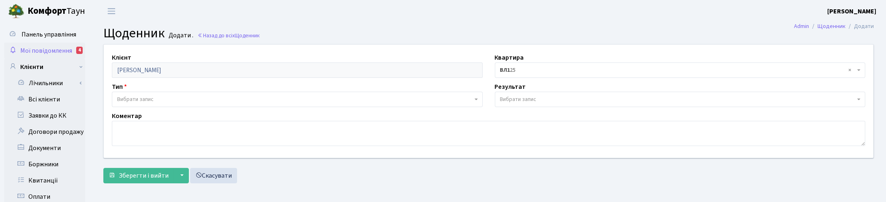
click at [43, 49] on span "Мої повідомлення" at bounding box center [46, 50] width 52 height 9
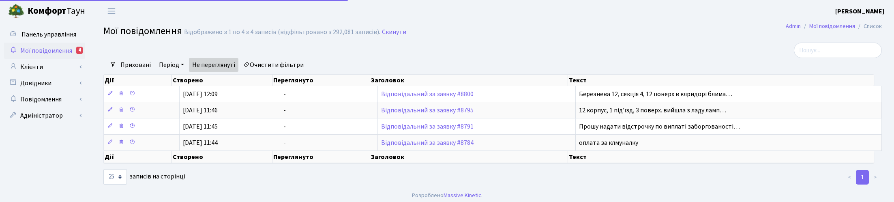
select select "25"
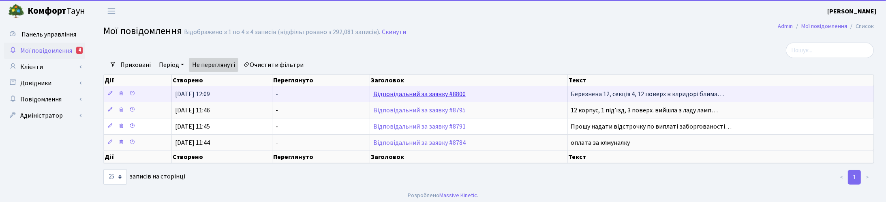
click at [426, 95] on link "Відповідальний за заявку #8800" at bounding box center [419, 94] width 92 height 9
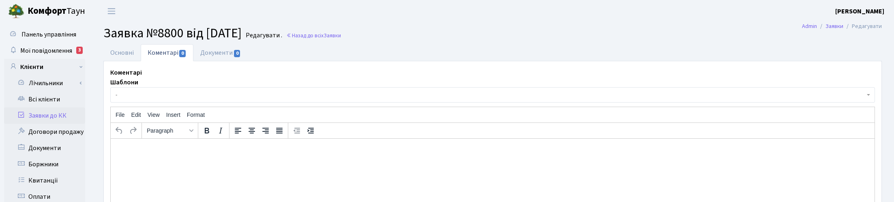
select select "18557"
select select "40"
click at [126, 50] on link "Основні" at bounding box center [121, 52] width 37 height 17
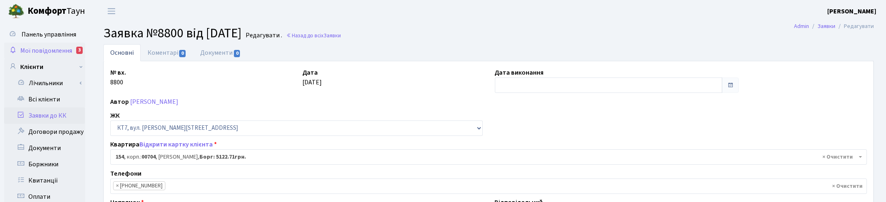
click at [58, 48] on span "Мої повідомлення" at bounding box center [46, 50] width 52 height 9
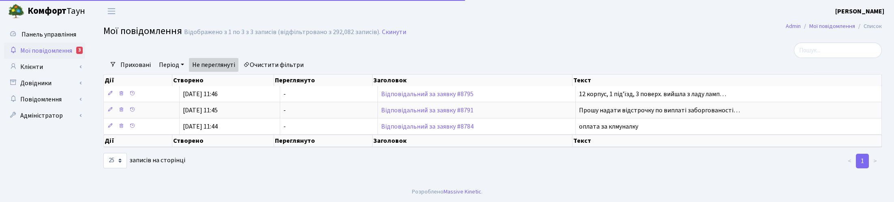
select select "25"
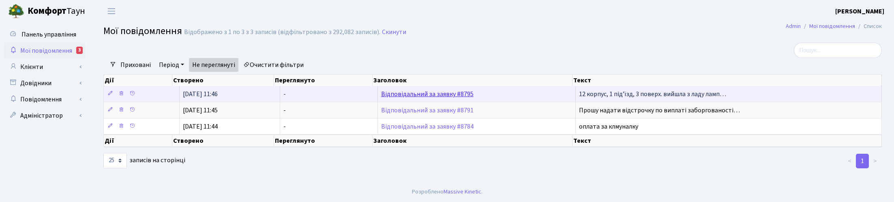
click at [397, 92] on link "Відповідальний за заявку #8795" at bounding box center [427, 94] width 92 height 9
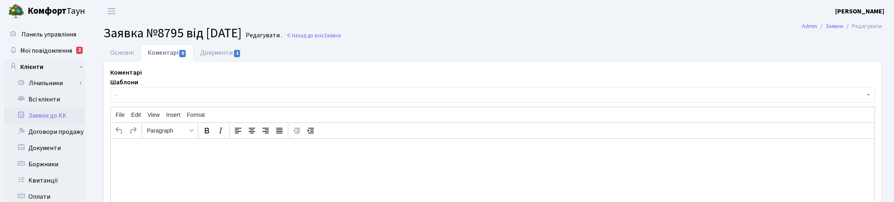
select select "7121"
select select "40"
click at [121, 57] on link "Основні" at bounding box center [121, 52] width 37 height 17
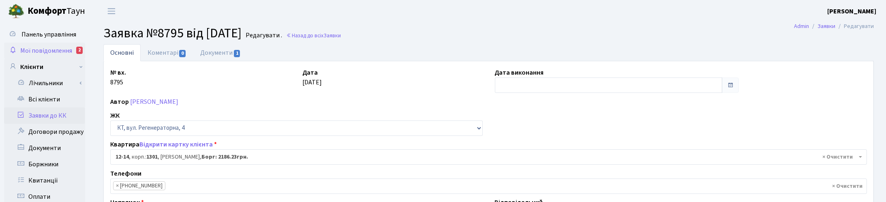
click at [53, 49] on span "Мої повідомлення" at bounding box center [46, 50] width 52 height 9
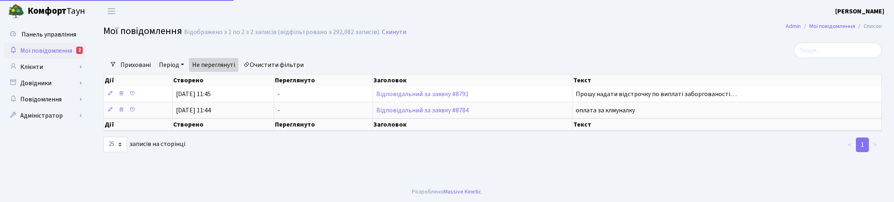
select select "25"
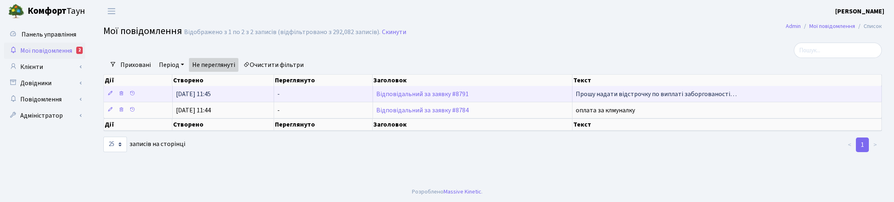
click at [417, 98] on td "Відповідальний за заявку #8791" at bounding box center [473, 94] width 200 height 16
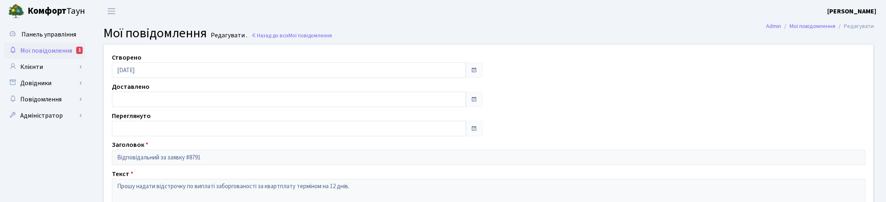
click at [50, 49] on span "Мої повідомлення" at bounding box center [46, 50] width 52 height 9
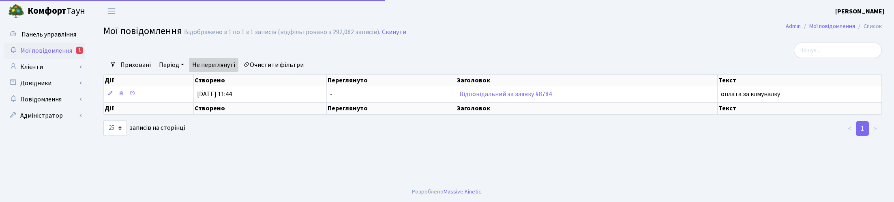
select select "25"
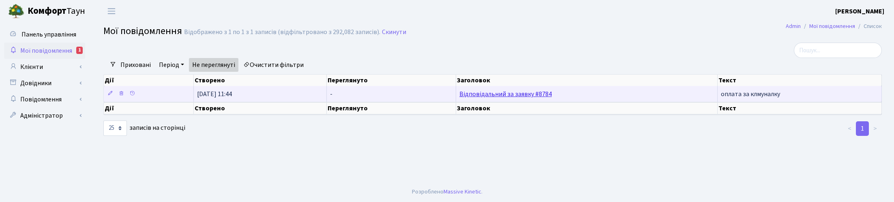
click at [515, 96] on link "Відповідальний за заявку #8784" at bounding box center [505, 94] width 92 height 9
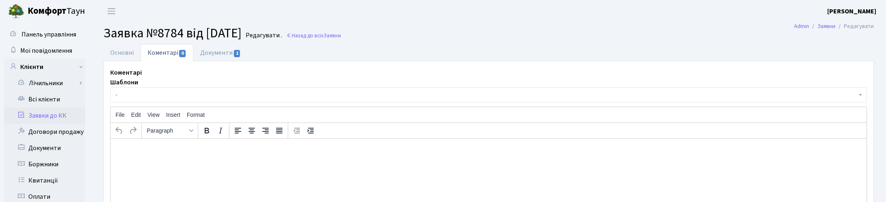
select select "21445"
select select "55"
click at [128, 51] on link "Основні" at bounding box center [121, 52] width 37 height 17
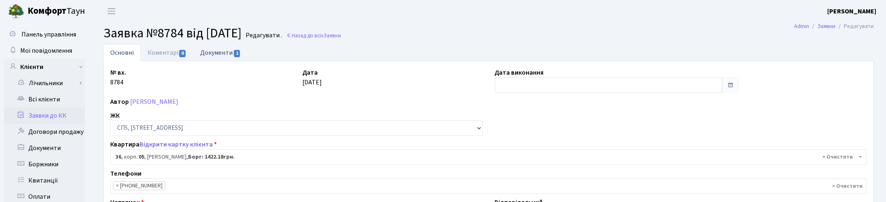
click at [218, 51] on link "Документи 1" at bounding box center [220, 52] width 54 height 17
select select "25"
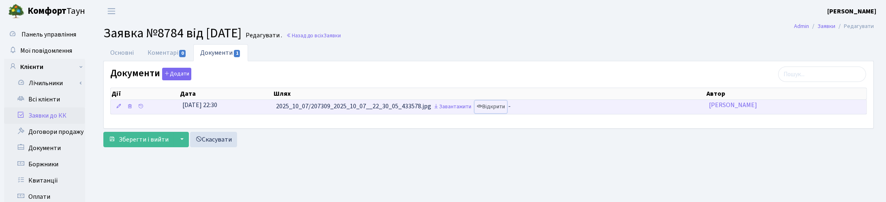
click at [496, 108] on link "Відкрити" at bounding box center [491, 106] width 32 height 13
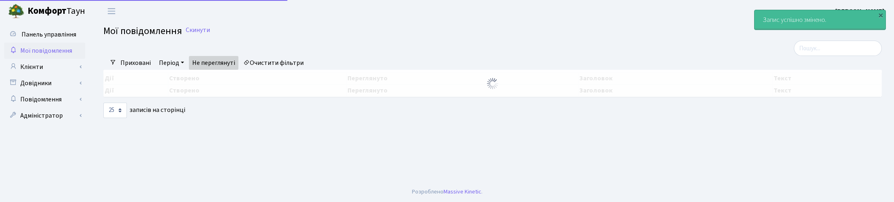
select select "25"
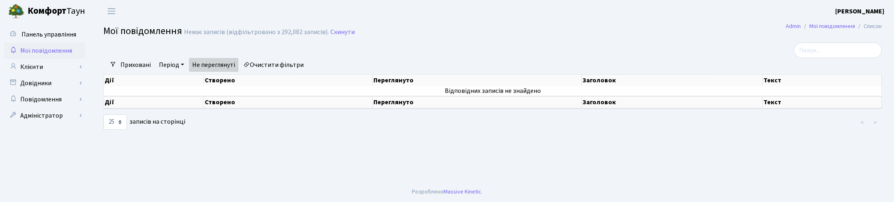
click at [495, 49] on div at bounding box center [360, 50] width 527 height 15
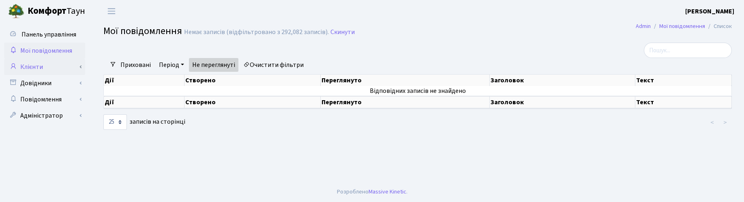
click at [29, 64] on link "Клієнти" at bounding box center [44, 67] width 81 height 16
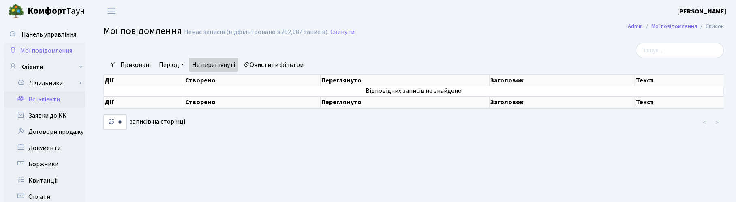
click at [37, 98] on link "Всі клієнти" at bounding box center [44, 99] width 81 height 16
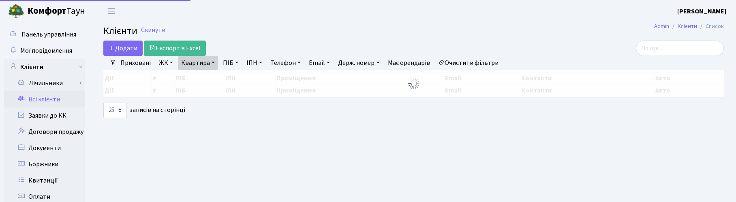
select select "25"
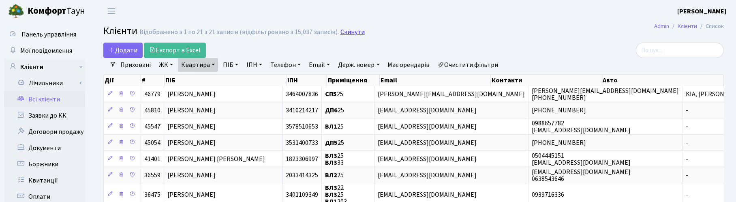
click at [355, 30] on link "Скинути" at bounding box center [352, 32] width 24 height 8
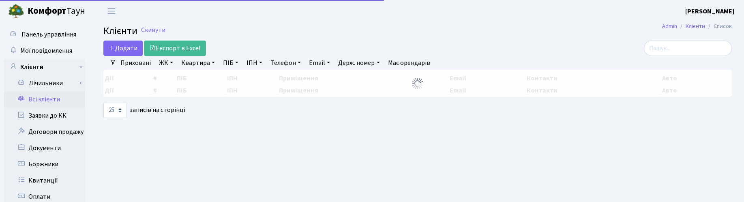
select select "25"
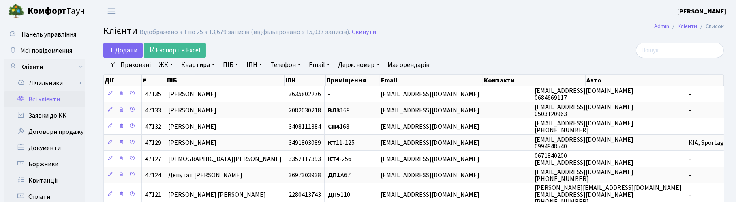
click at [289, 64] on link "Телефон" at bounding box center [285, 65] width 37 height 14
click at [286, 80] on input "text" at bounding box center [290, 80] width 47 height 15
type input "0962892928"
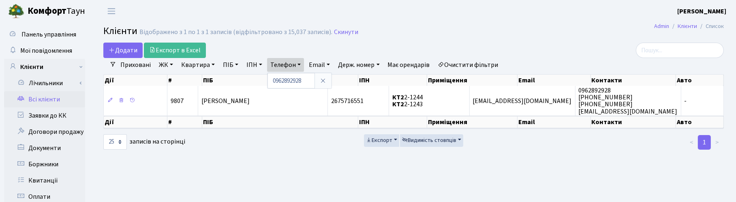
click at [519, 30] on h2 "Клієнти Відображено з 1 по 1 з 1 записів (відфільтровано з 15,037 записів). Ски…" at bounding box center [413, 33] width 620 height 14
click at [244, 175] on main "Admin Клієнти Список Клієнти Відображено з 1 по 1 з 1 записів (відфільтровано з…" at bounding box center [413, 204] width 645 height 365
click at [686, 169] on main "Admin Клієнти Список Клієнти Відображено з 1 по 1 з 1 записів (відфільтровано з…" at bounding box center [413, 204] width 645 height 365
click at [297, 67] on link "Телефон" at bounding box center [285, 65] width 37 height 14
click at [322, 83] on icon at bounding box center [323, 80] width 6 height 6
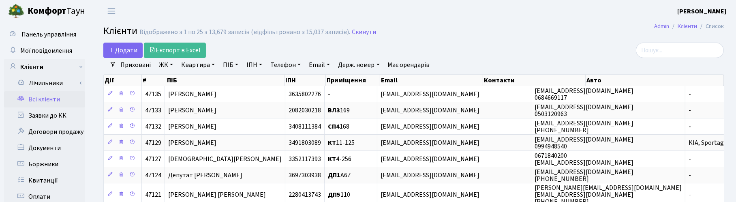
click at [203, 64] on link "Квартира" at bounding box center [198, 65] width 40 height 14
click at [209, 78] on input "text" at bounding box center [201, 80] width 47 height 15
type input "2-543"
